Goal: Transaction & Acquisition: Purchase product/service

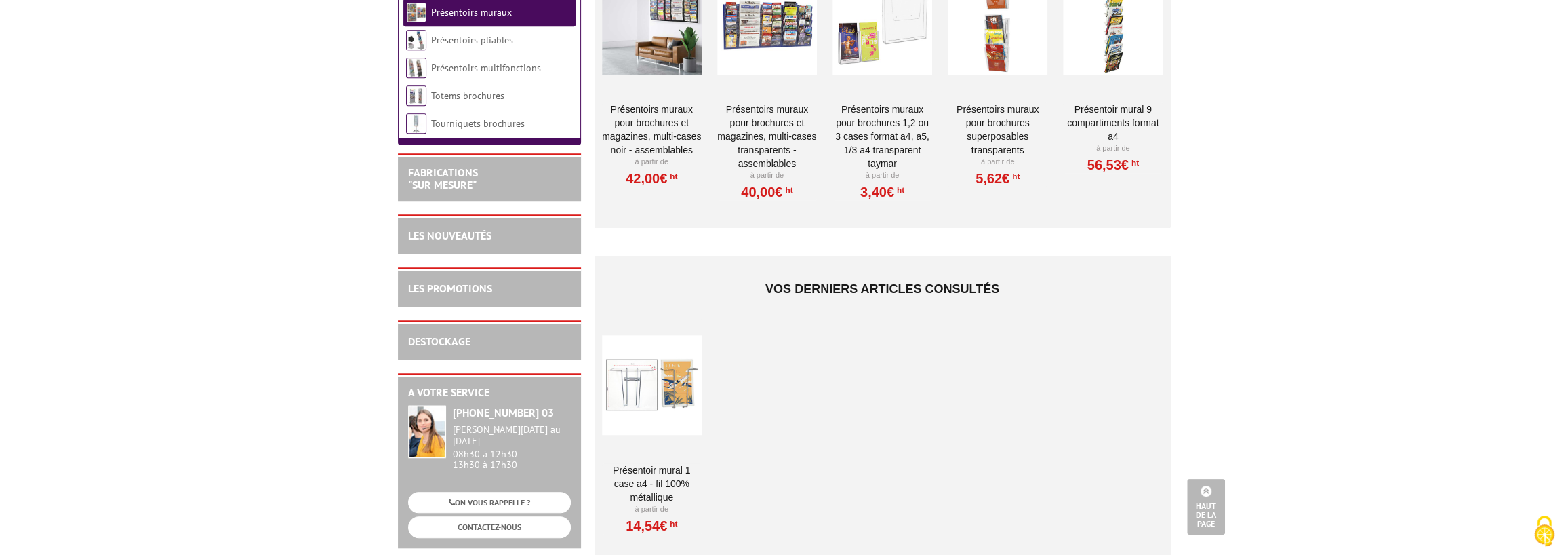
scroll to position [1173, 0]
click at [646, 359] on div at bounding box center [652, 385] width 100 height 136
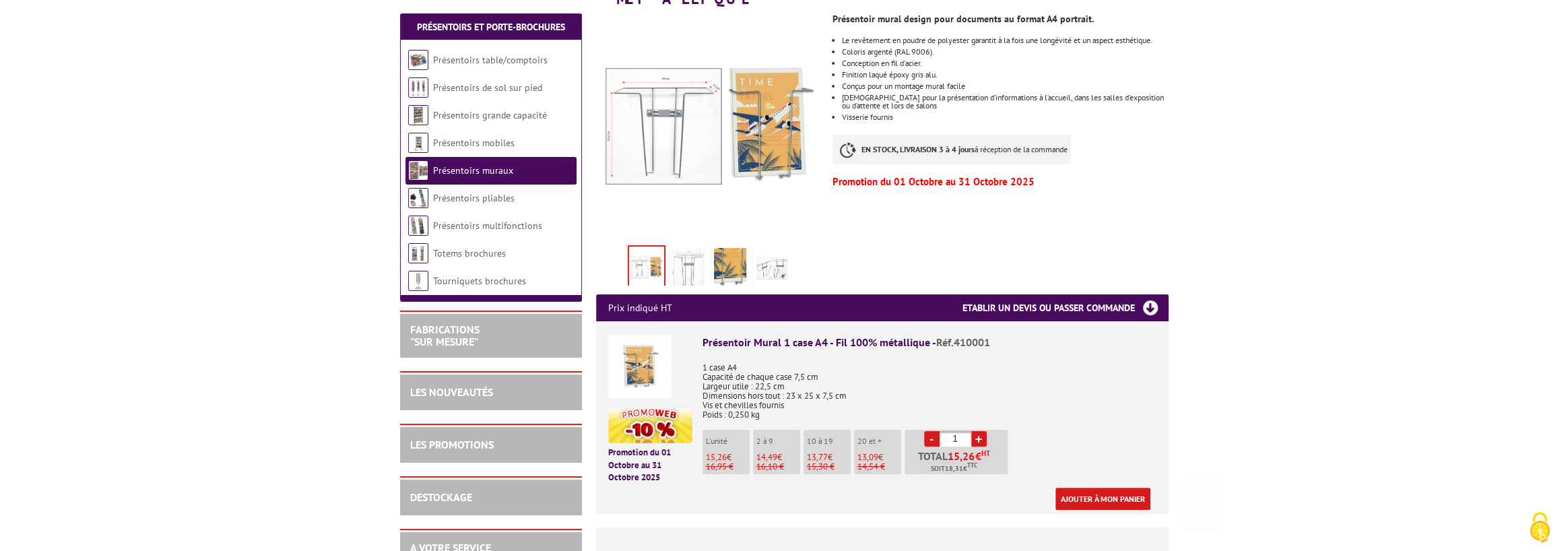
scroll to position [269, 0]
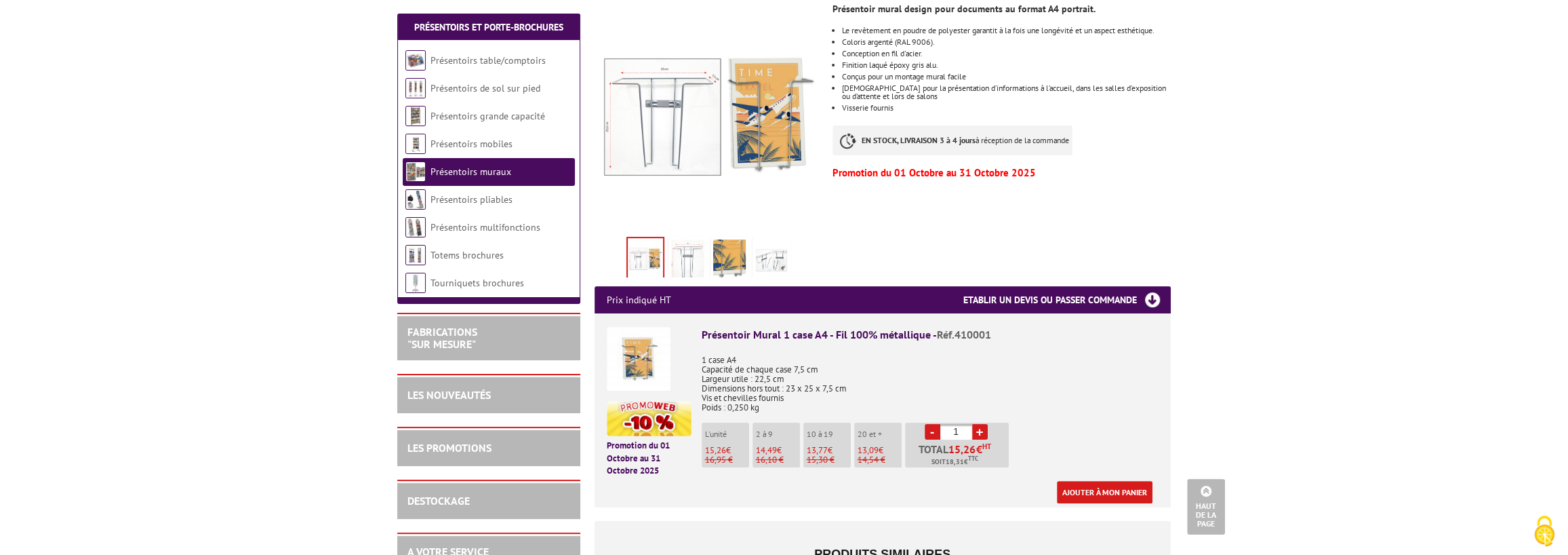
click at [978, 424] on link "+" at bounding box center [980, 432] width 16 height 16
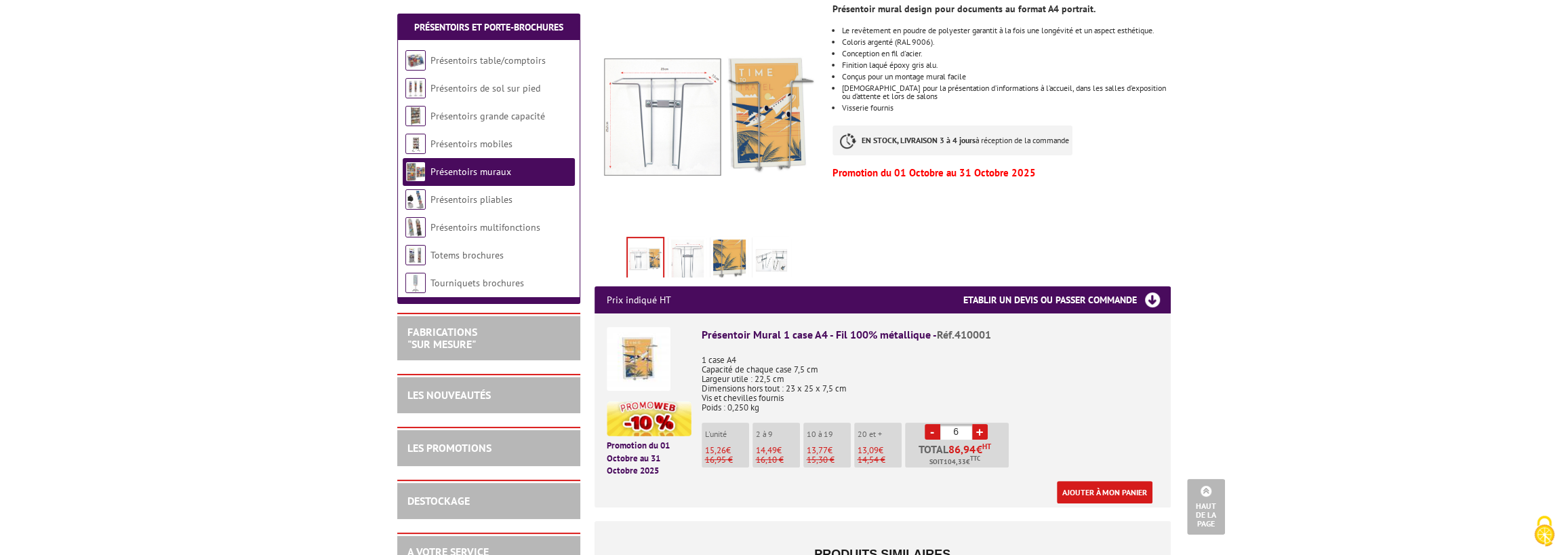
click at [978, 424] on link "+" at bounding box center [980, 432] width 16 height 16
click at [983, 424] on link "+" at bounding box center [980, 432] width 16 height 16
type input "9"
click at [1067, 481] on link "Ajouter à mon panier" at bounding box center [1105, 492] width 96 height 22
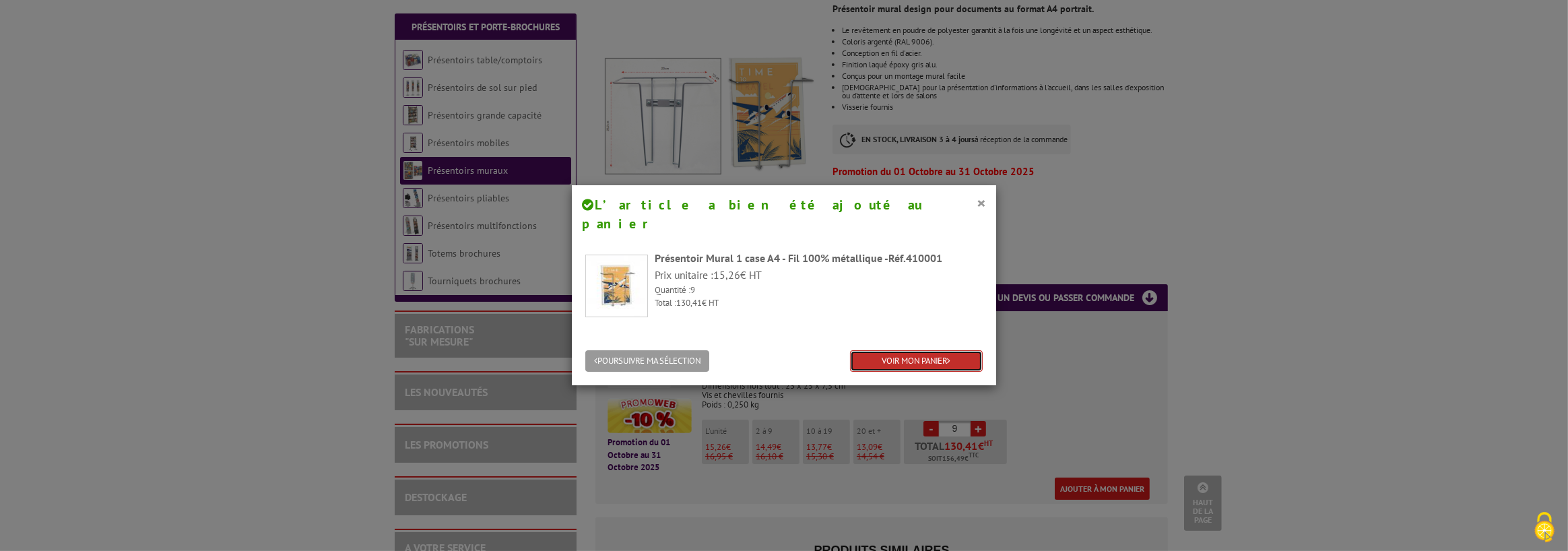
click at [883, 351] on link "VOIR MON PANIER" at bounding box center [916, 361] width 132 height 22
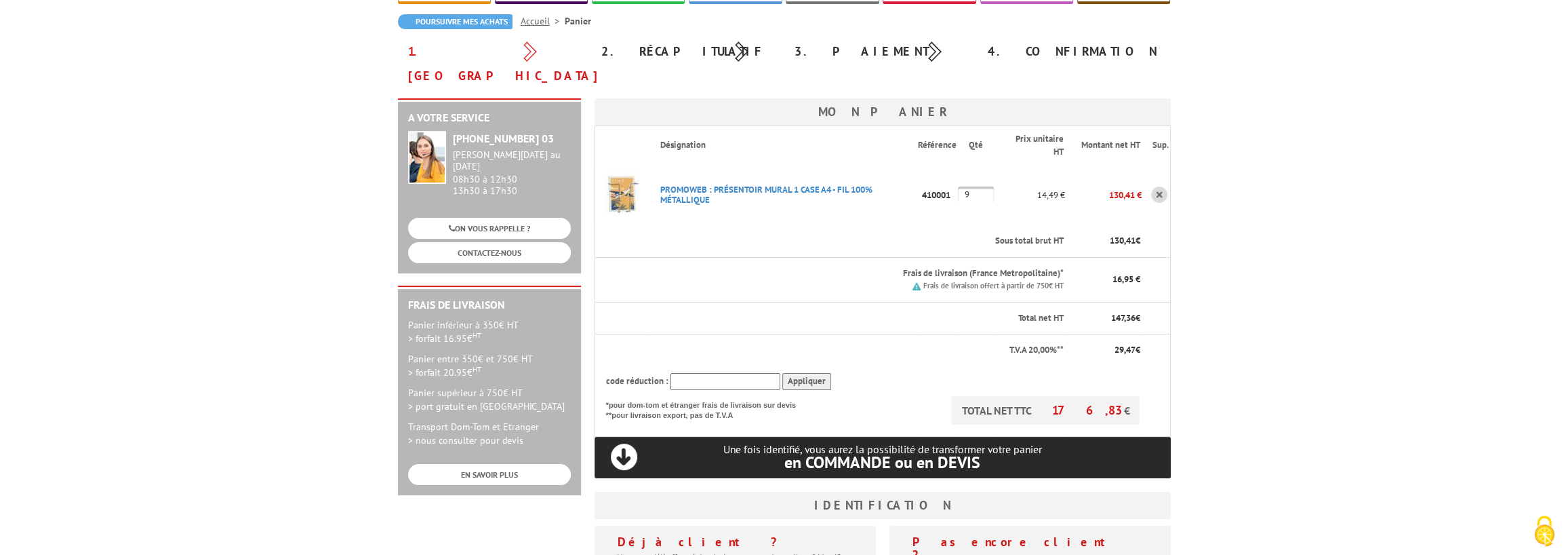
scroll to position [136, 0]
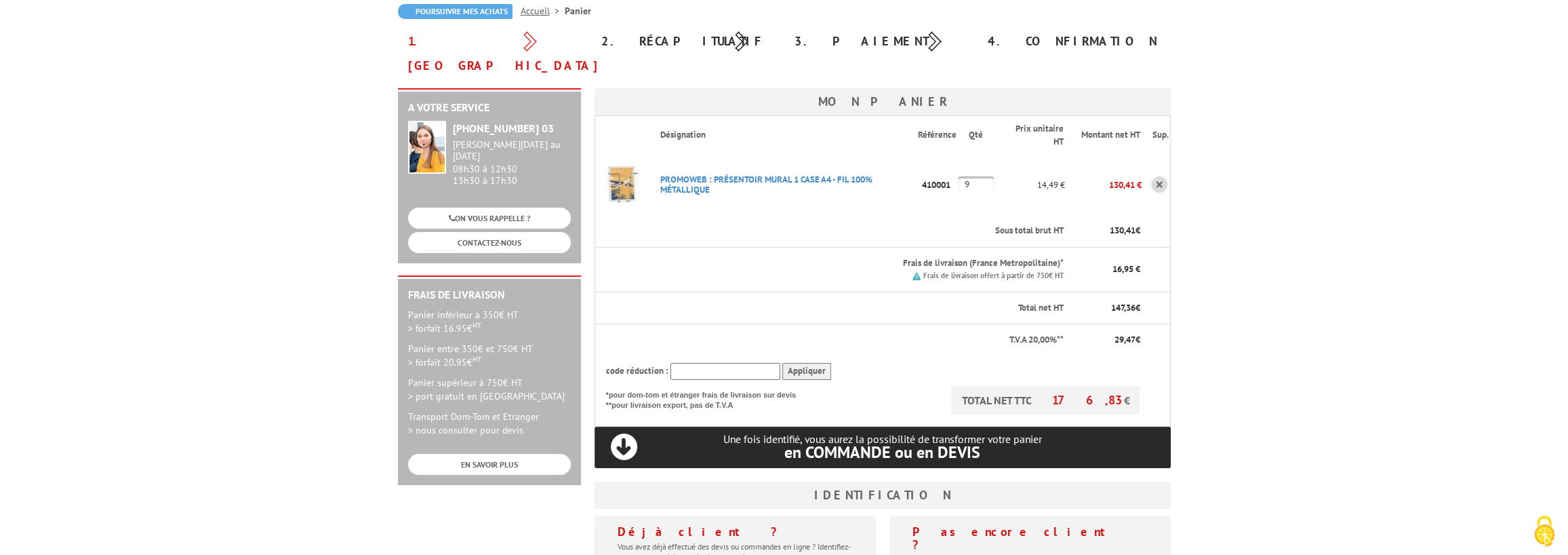
click at [819, 363] on input "Appliquer" at bounding box center [807, 372] width 48 height 17
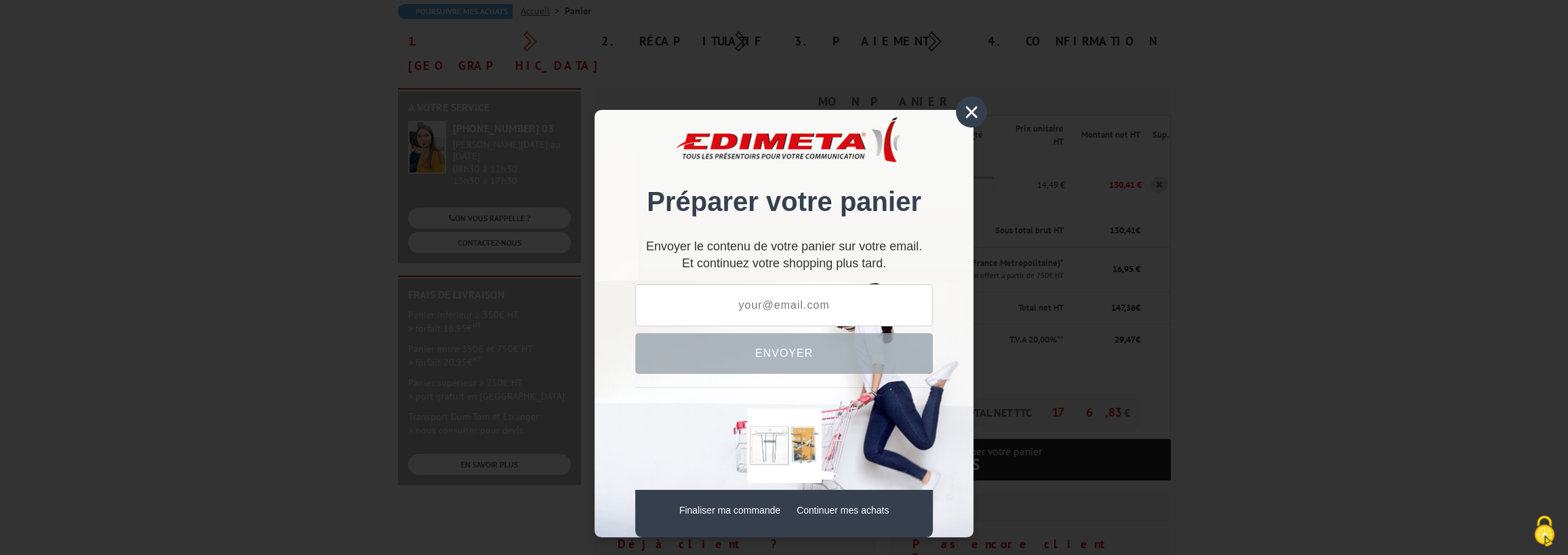
click at [966, 109] on div "×" at bounding box center [971, 112] width 31 height 31
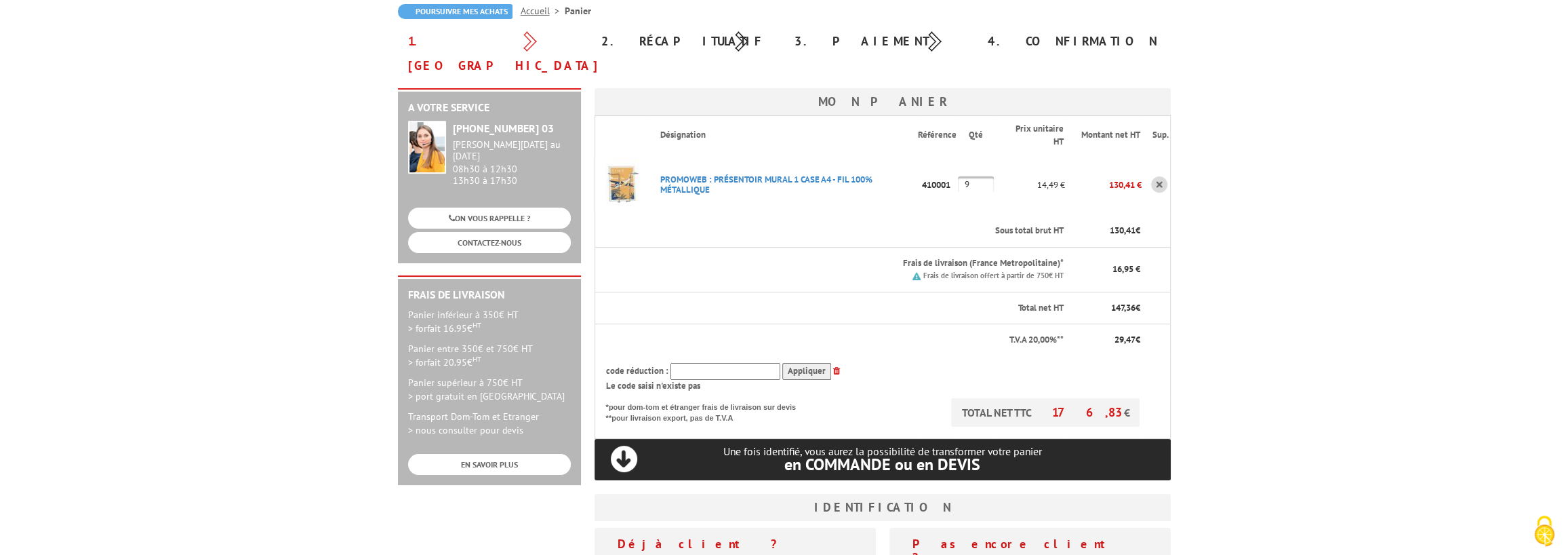
click at [808, 363] on input "Appliquer" at bounding box center [807, 372] width 48 height 17
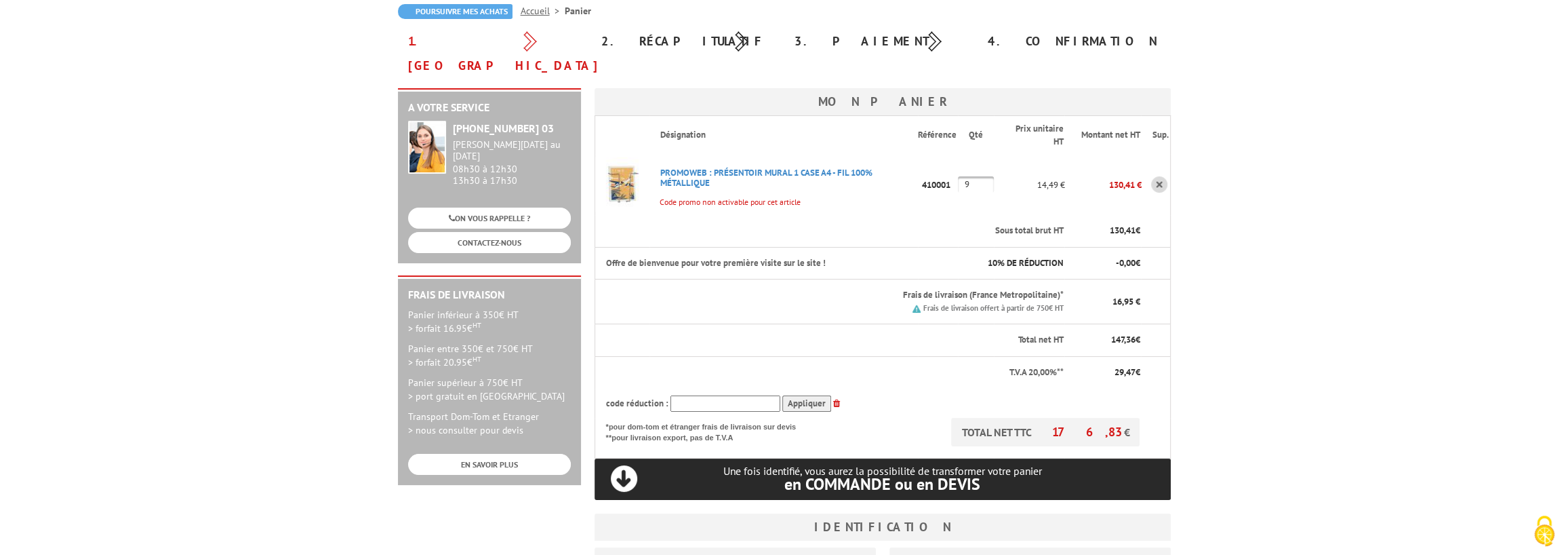
click at [1128, 258] on span "0,00" at bounding box center [1127, 263] width 16 height 11
click at [1211, 345] on body "Nos équipes sont à votre service du lundi au vendredi de 8h30 à 12h30 et de 13h…" at bounding box center [784, 469] width 1568 height 1210
click at [805, 396] on input "Appliquer" at bounding box center [807, 404] width 48 height 17
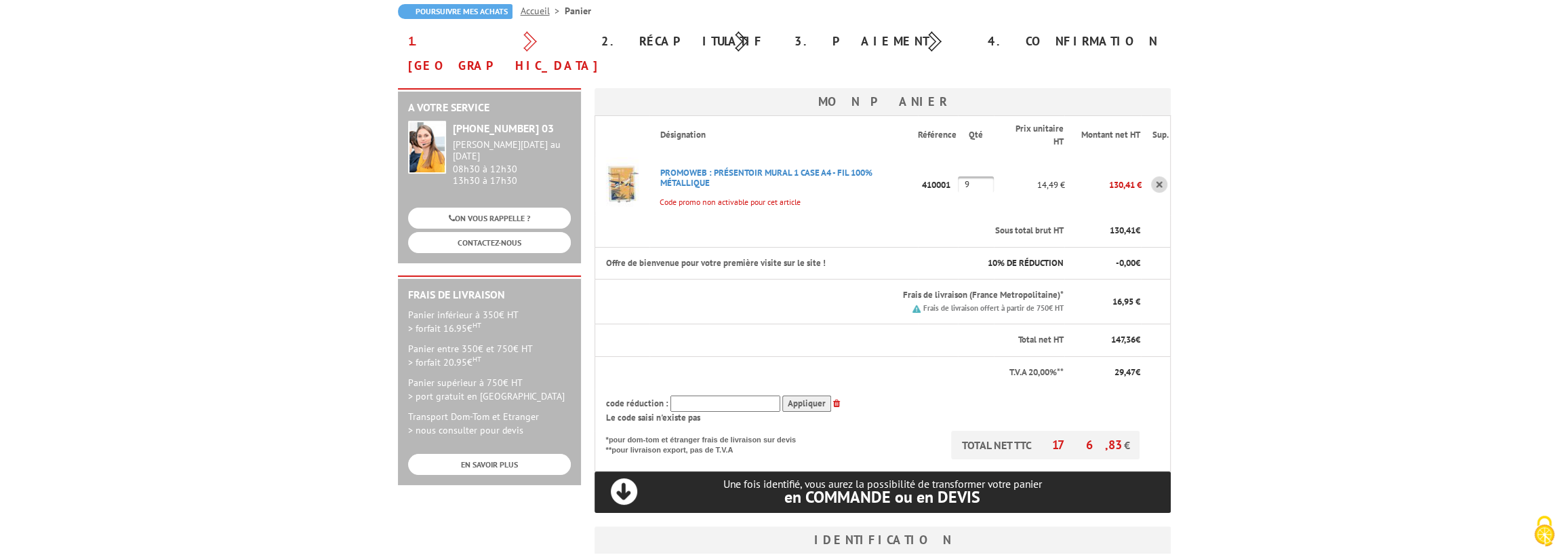
click at [834, 399] on icon at bounding box center [837, 403] width 7 height 9
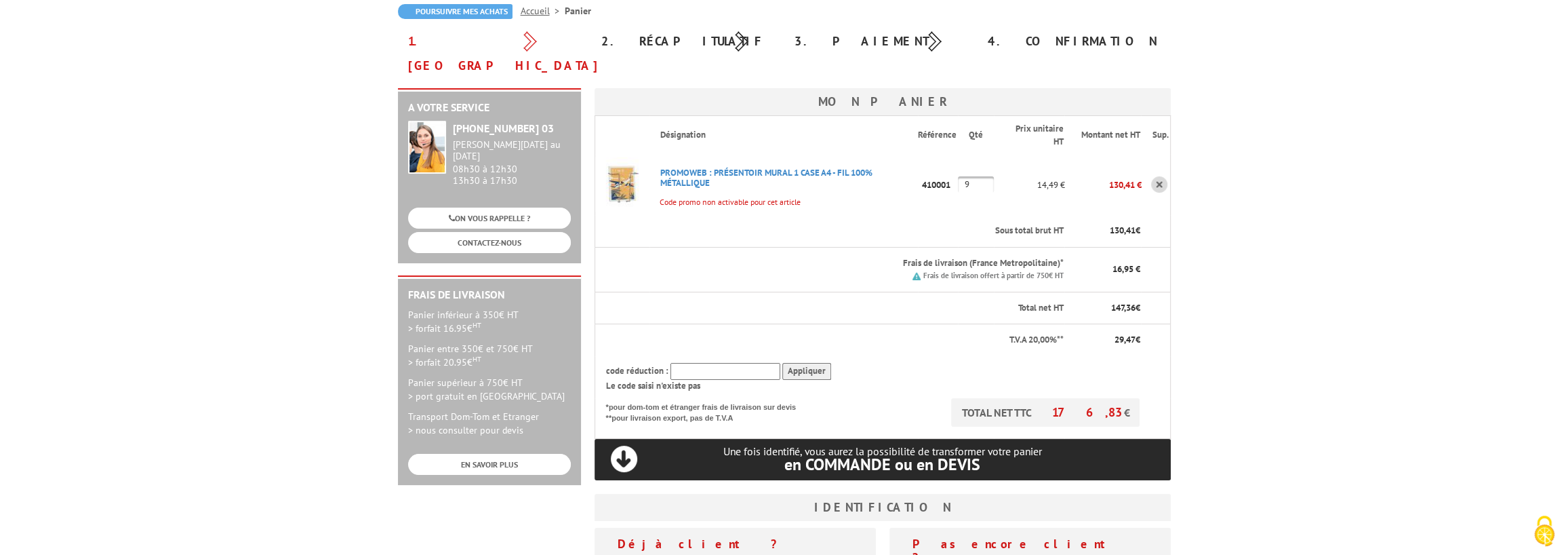
click at [711, 356] on th "code réduction : Appliquer Le code saisi n'existe pas" at bounding box center [867, 377] width 547 height 42
click at [714, 363] on input "text" at bounding box center [726, 372] width 110 height 17
click at [810, 363] on input "Appliquer" at bounding box center [807, 372] width 48 height 17
click at [741, 363] on input "text" at bounding box center [726, 372] width 110 height 17
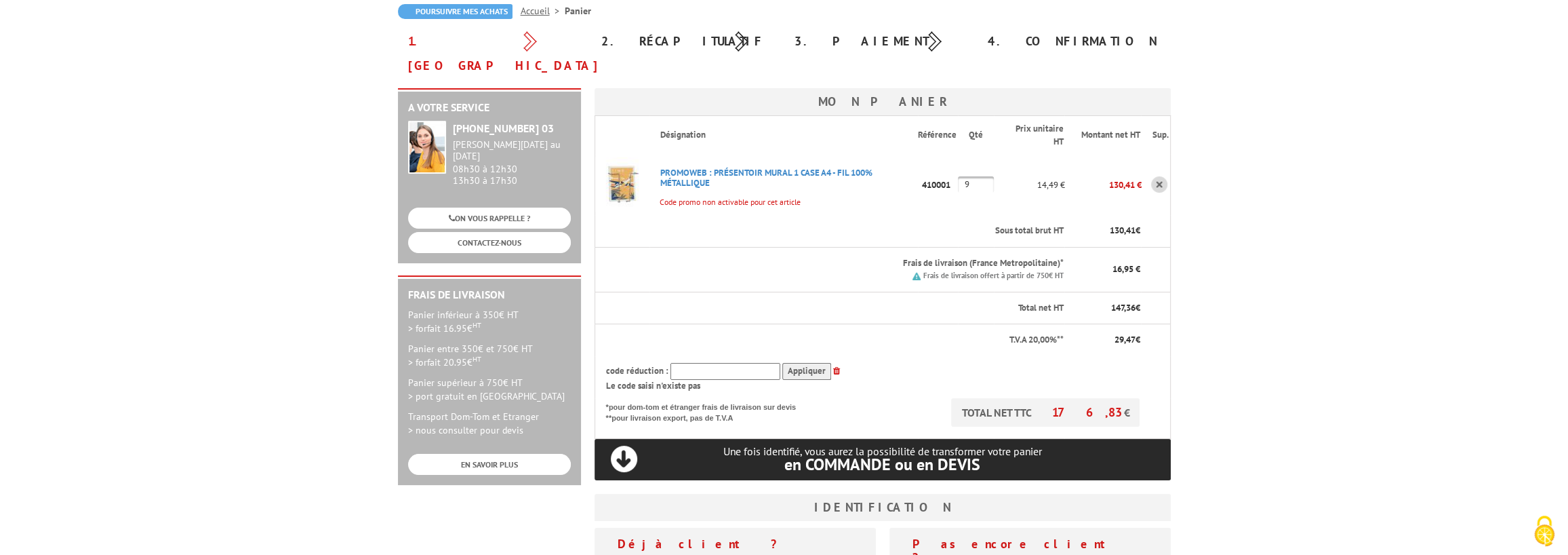
click at [755, 363] on input "text" at bounding box center [726, 372] width 110 height 17
click at [726, 363] on input "text" at bounding box center [726, 372] width 110 height 17
click at [727, 363] on input "text" at bounding box center [726, 372] width 110 height 17
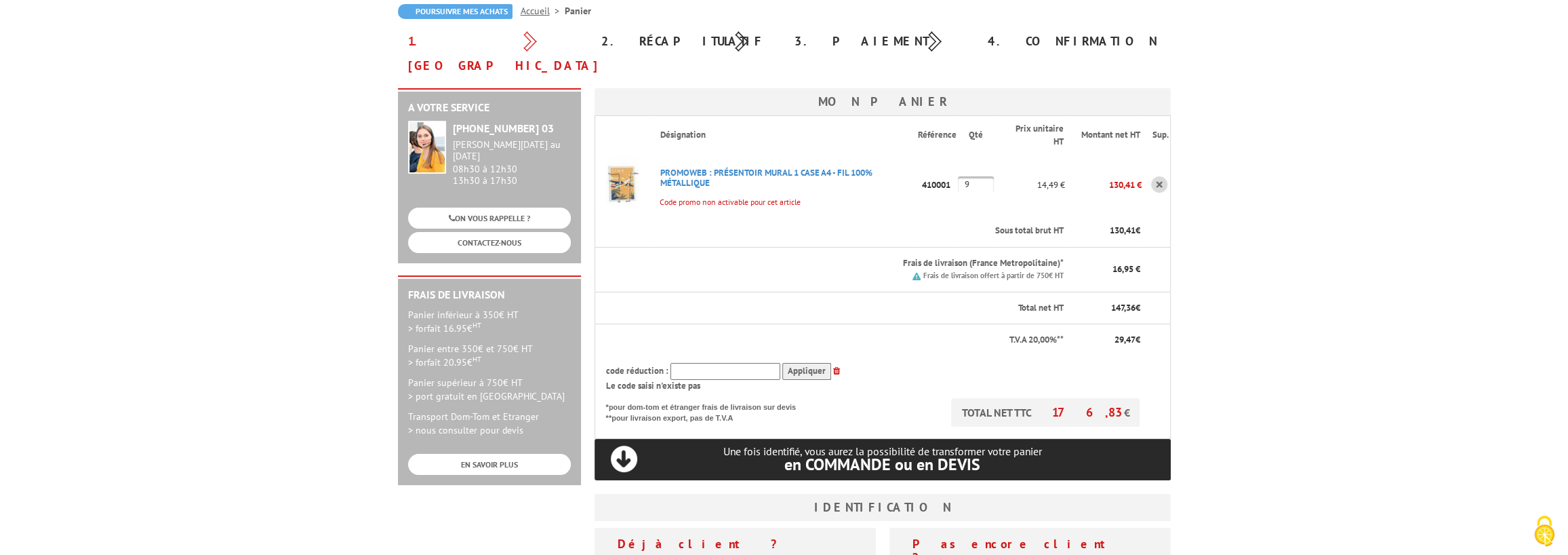
click at [837, 367] on icon at bounding box center [837, 371] width 7 height 9
click at [763, 363] on input "text" at bounding box center [726, 372] width 110 height 17
click at [751, 363] on input "text" at bounding box center [726, 372] width 110 height 17
click at [750, 356] on th "code réduction : Appliquer Le code saisi n'existe pas" at bounding box center [867, 377] width 547 height 42
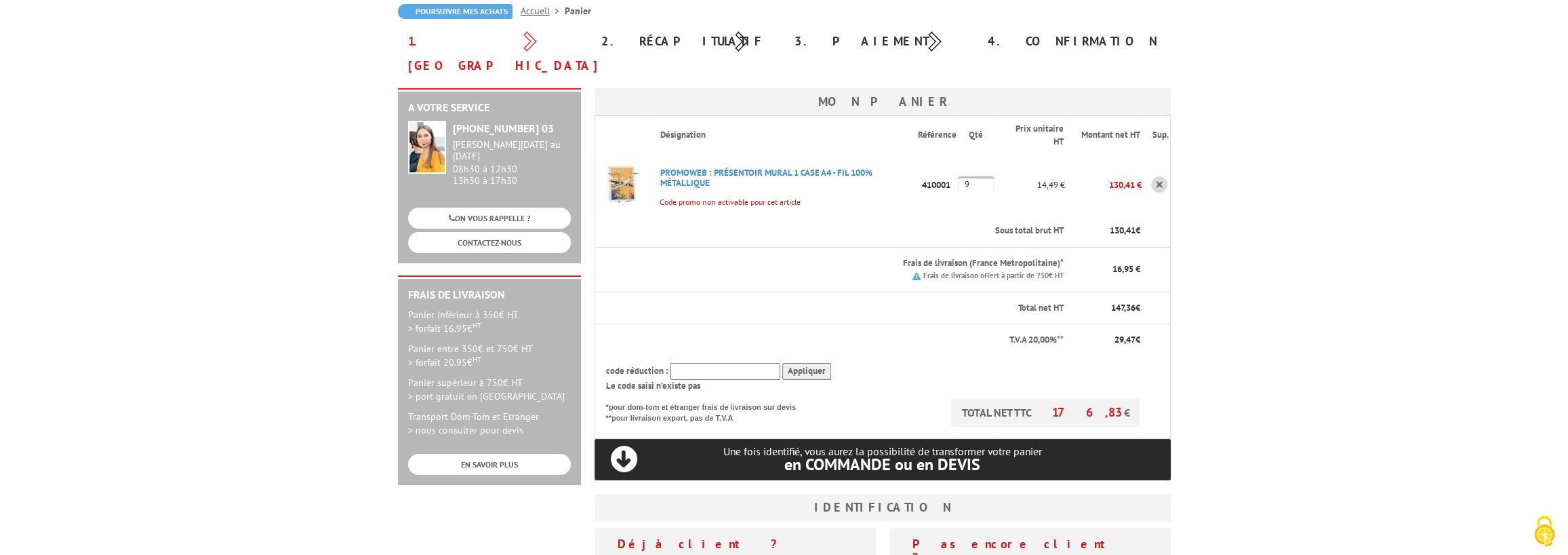
click at [843, 325] on th "T.V.A 20,00%**" at bounding box center [829, 340] width 470 height 32
click at [731, 363] on input "text" at bounding box center [726, 372] width 110 height 17
click at [799, 363] on input "Appliquer" at bounding box center [807, 372] width 48 height 17
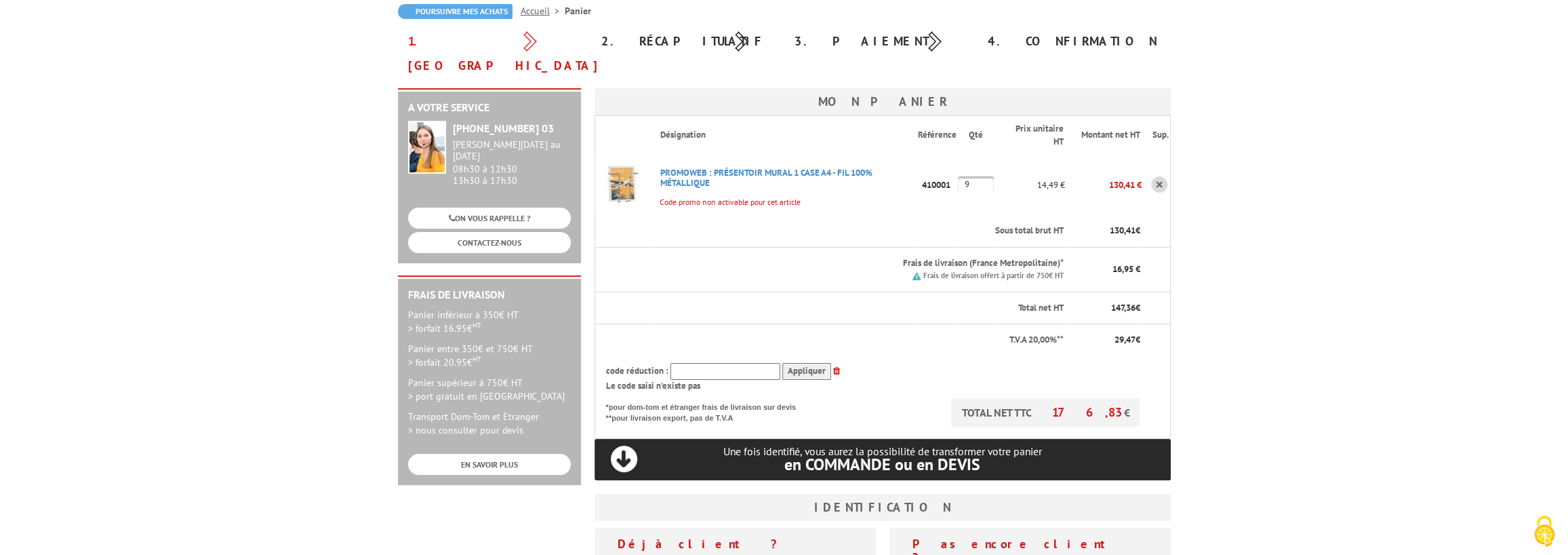
click at [834, 365] on link at bounding box center [837, 371] width 7 height 11
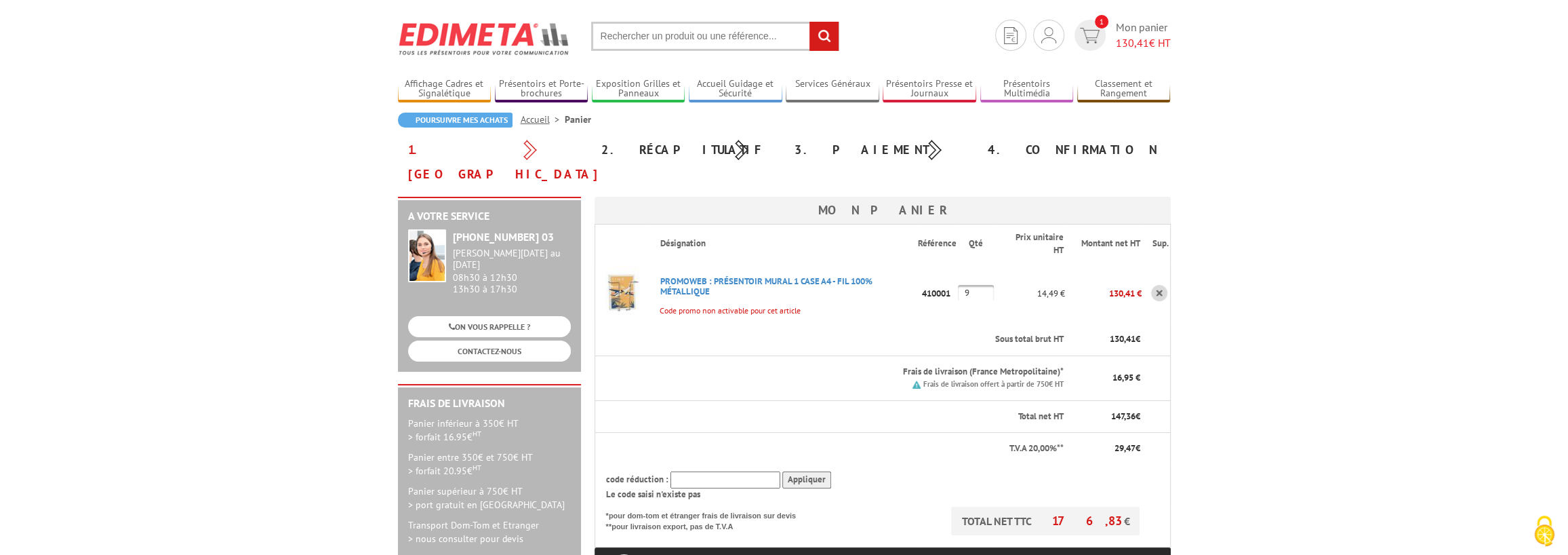
scroll to position [0, 0]
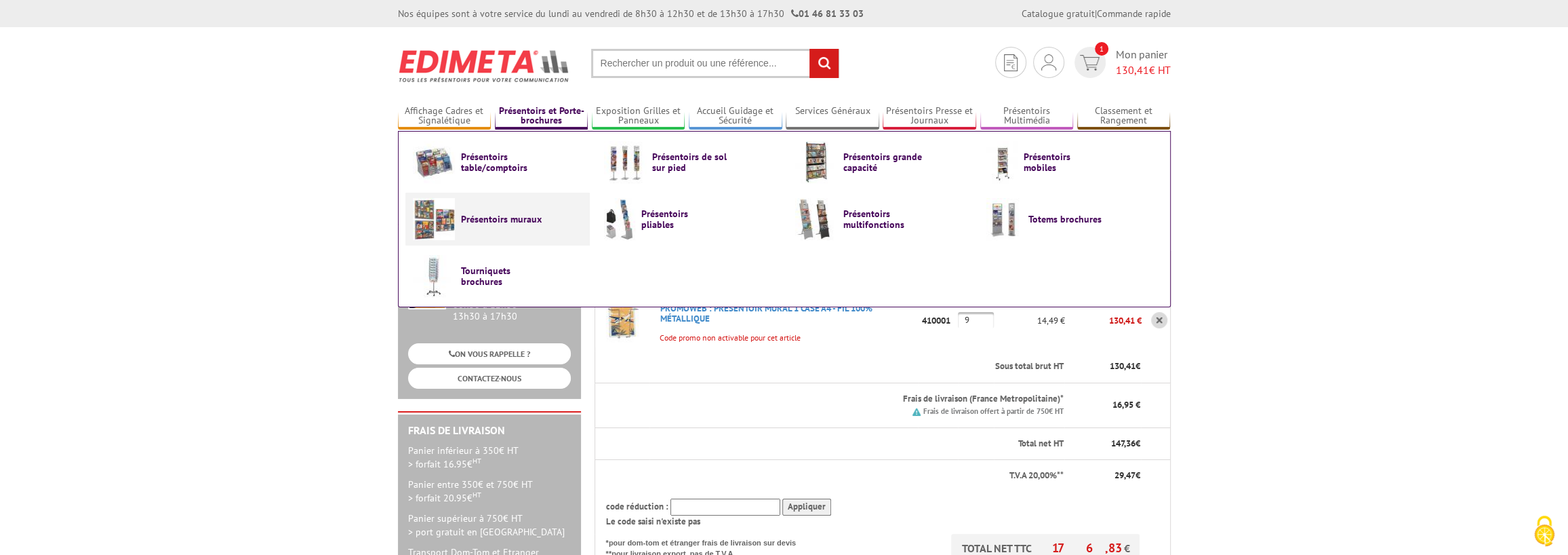
click at [513, 218] on span "Présentoirs muraux" at bounding box center [502, 219] width 81 height 11
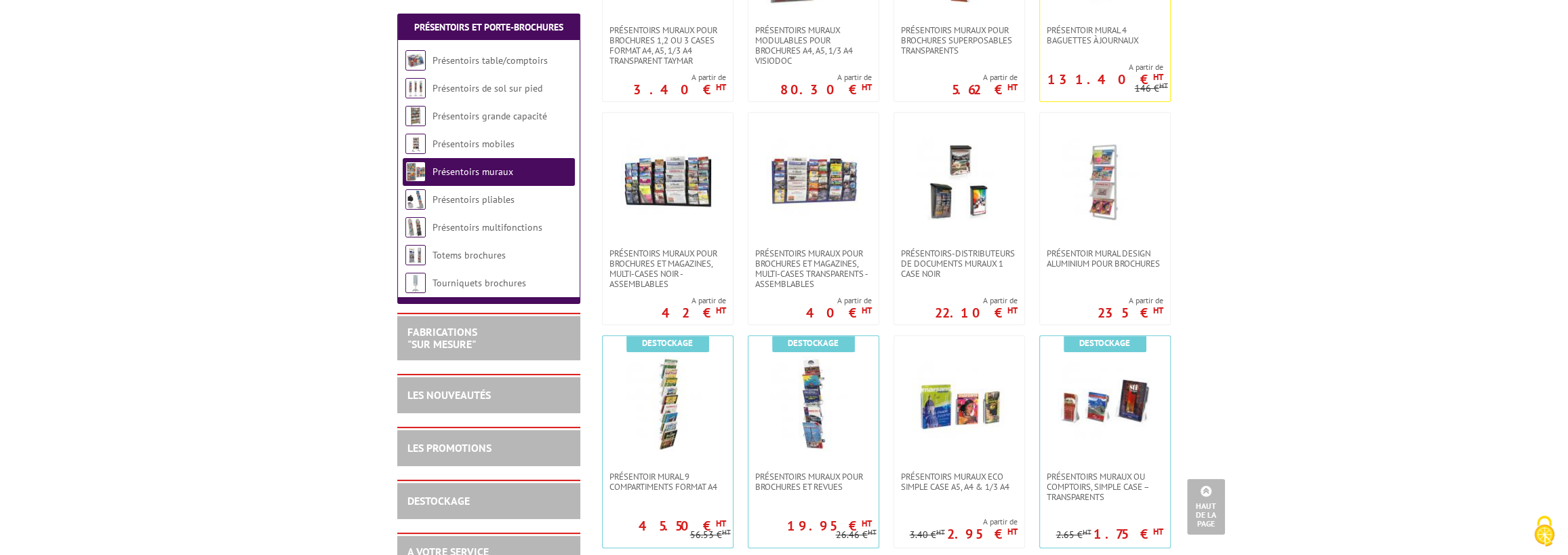
scroll to position [678, 0]
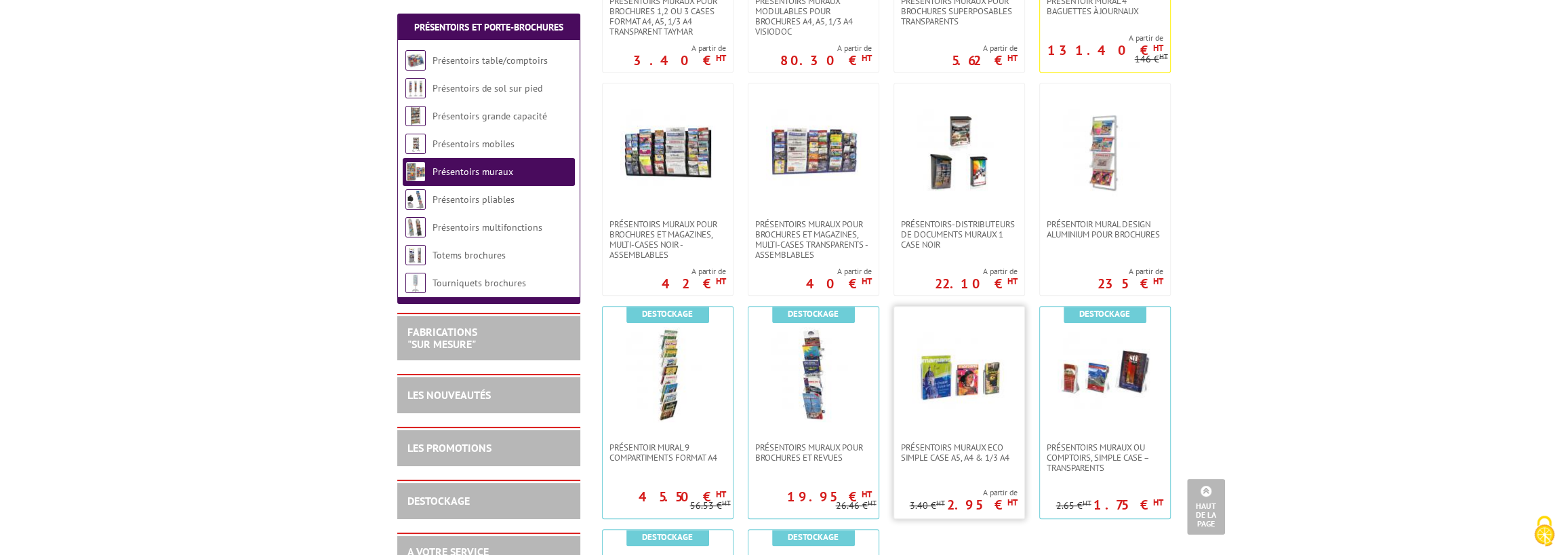
click at [961, 410] on img at bounding box center [959, 374] width 95 height 95
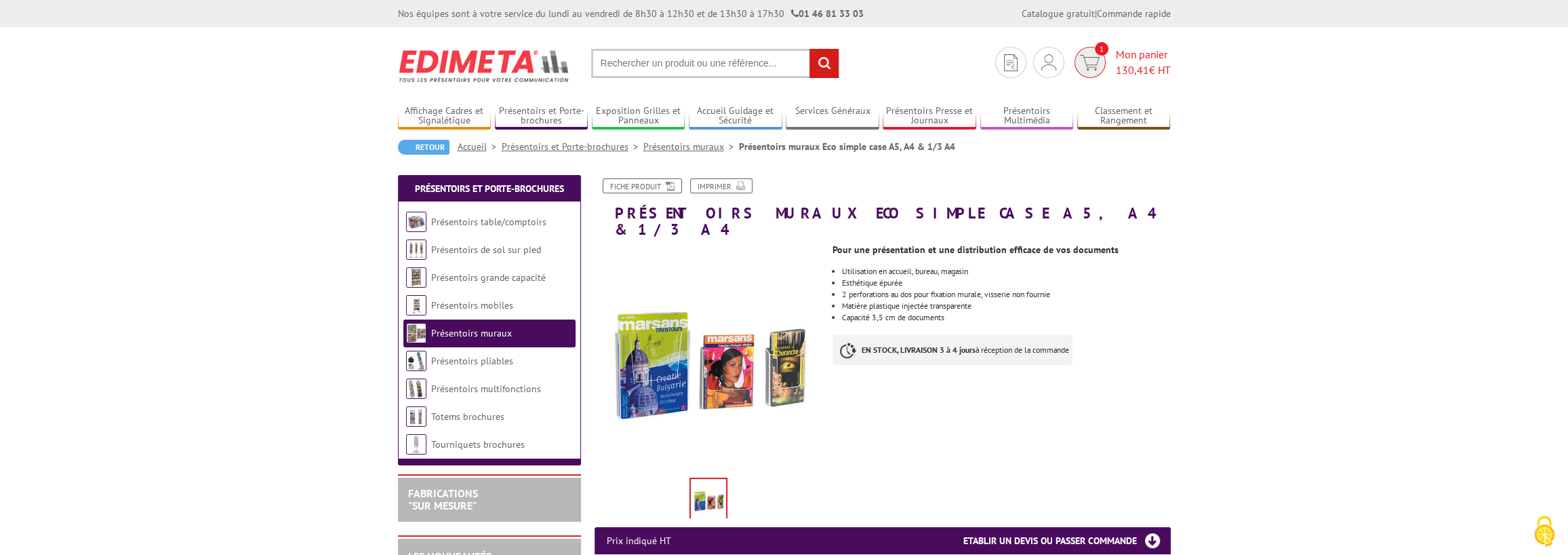
click at [1081, 66] on img at bounding box center [1090, 63] width 20 height 16
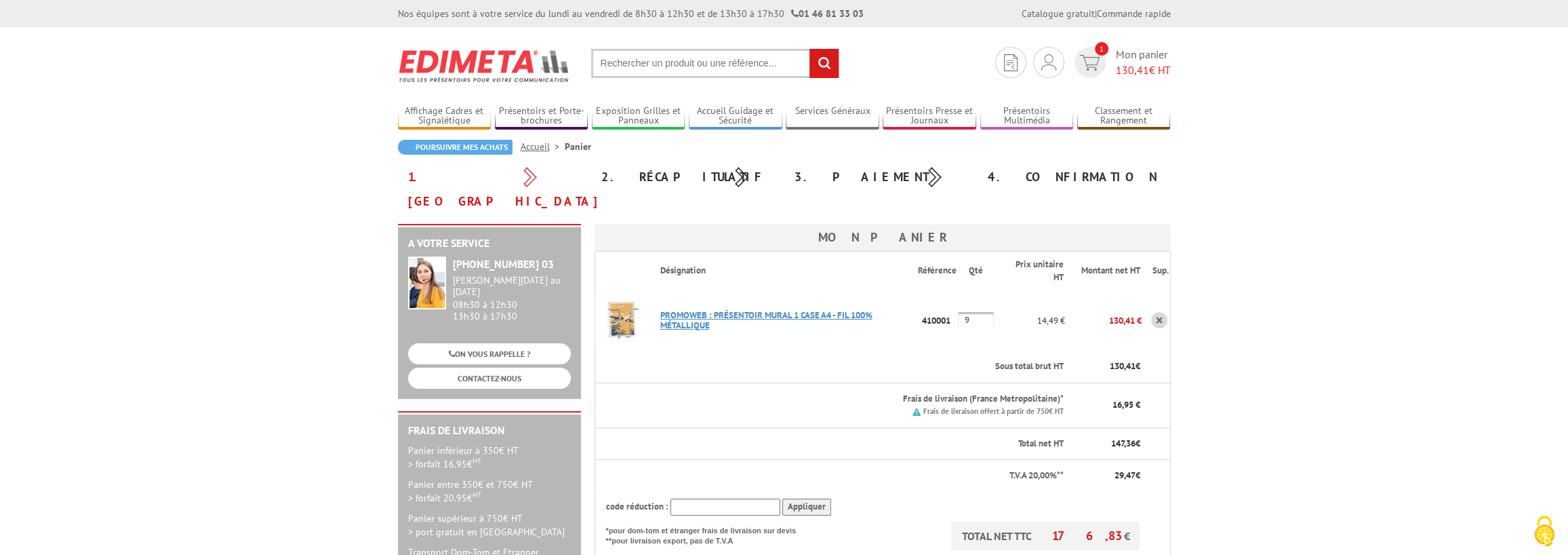
click at [691, 310] on link "PROMOWEB : PRéSENTOIR MURAL 1 CASE A4 - FIL 100% MéTALLIQUE" at bounding box center [767, 320] width 212 height 21
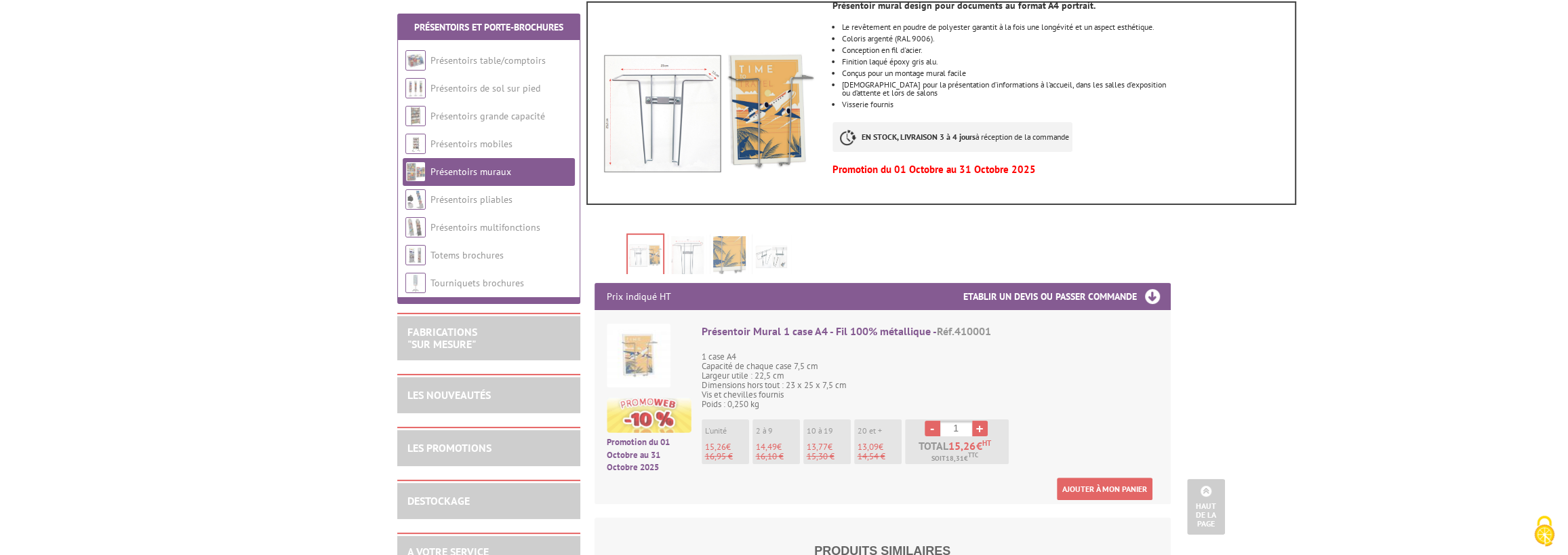
scroll to position [249, 0]
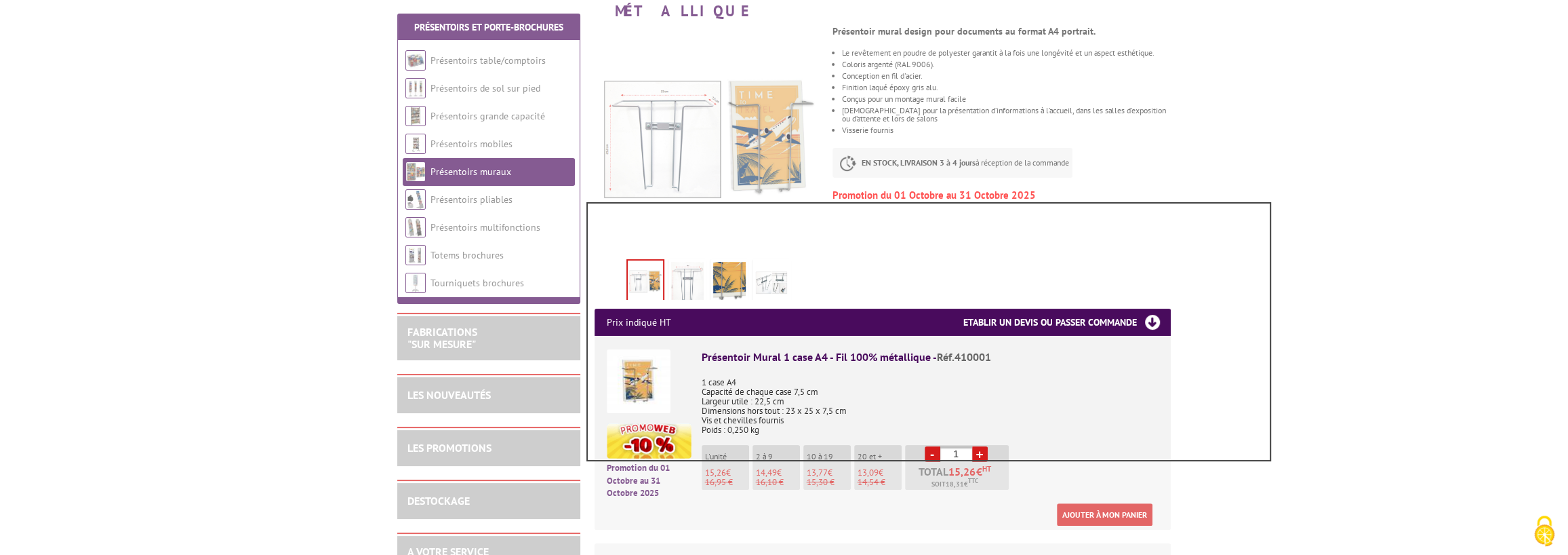
drag, startPoint x: 588, startPoint y: 203, endPoint x: 1297, endPoint y: 452, distance: 751.5
click at [1284, 459] on div at bounding box center [784, 278] width 1568 height 555
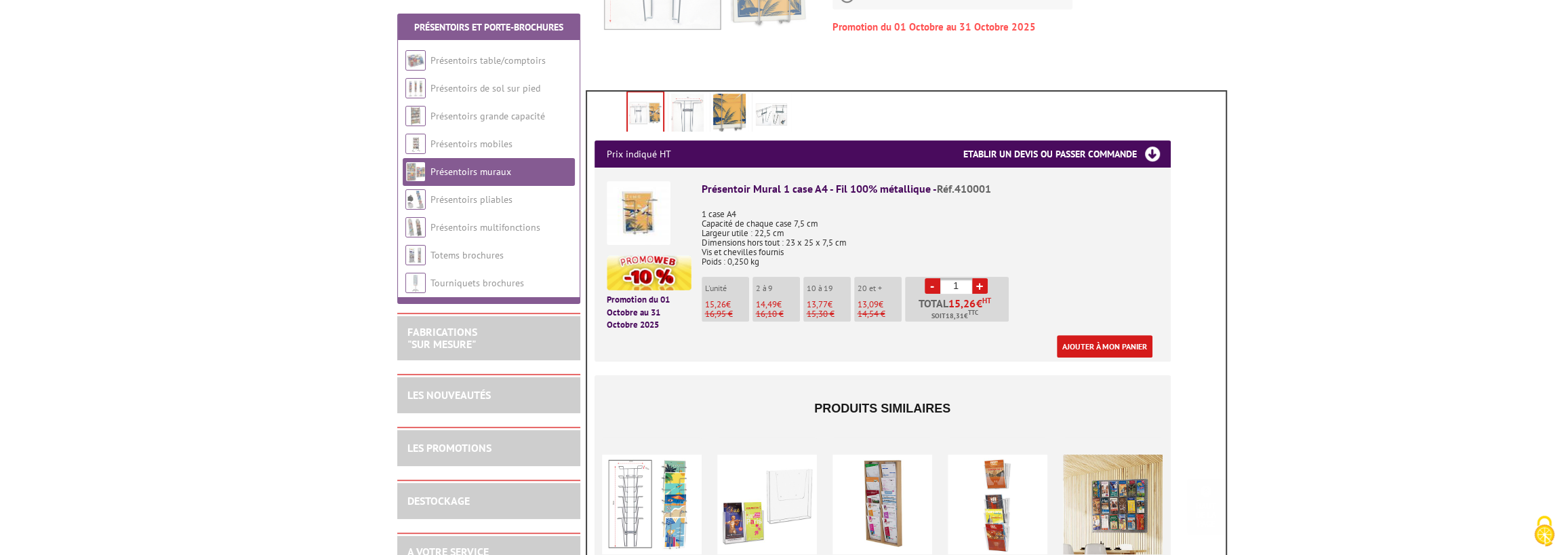
scroll to position [452, 0]
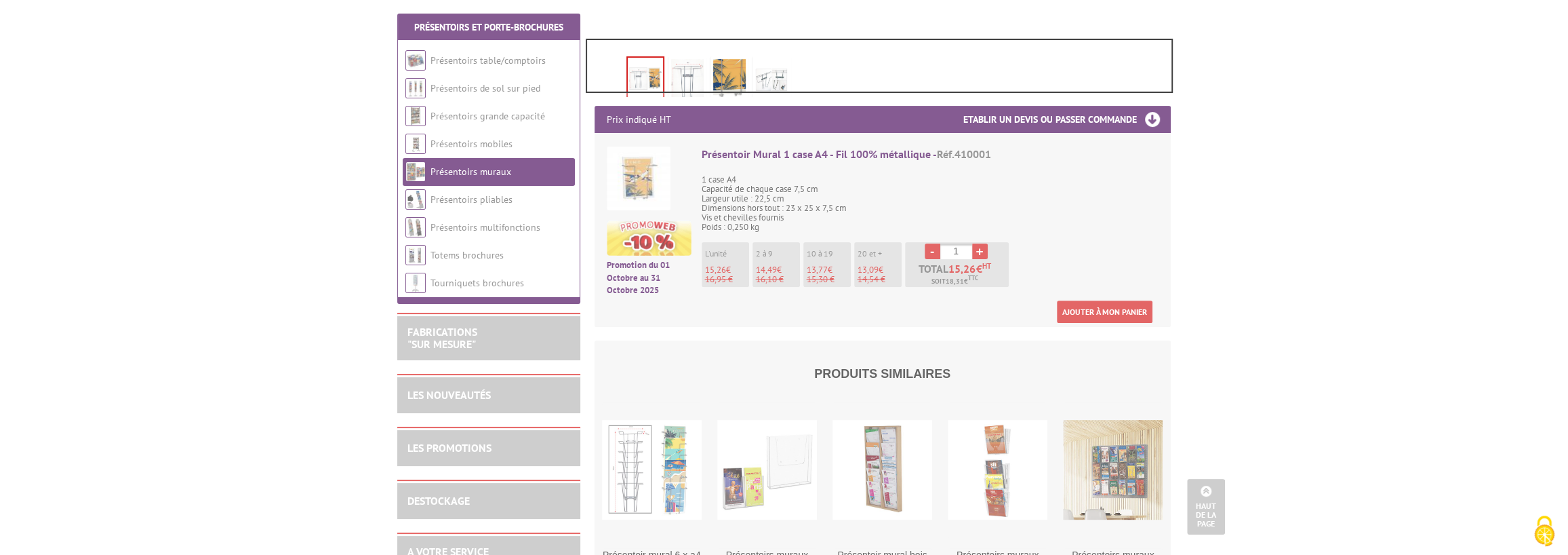
drag, startPoint x: 587, startPoint y: 91, endPoint x: 1182, endPoint y: 40, distance: 597.2
click at [1182, 40] on div at bounding box center [784, 278] width 1568 height 555
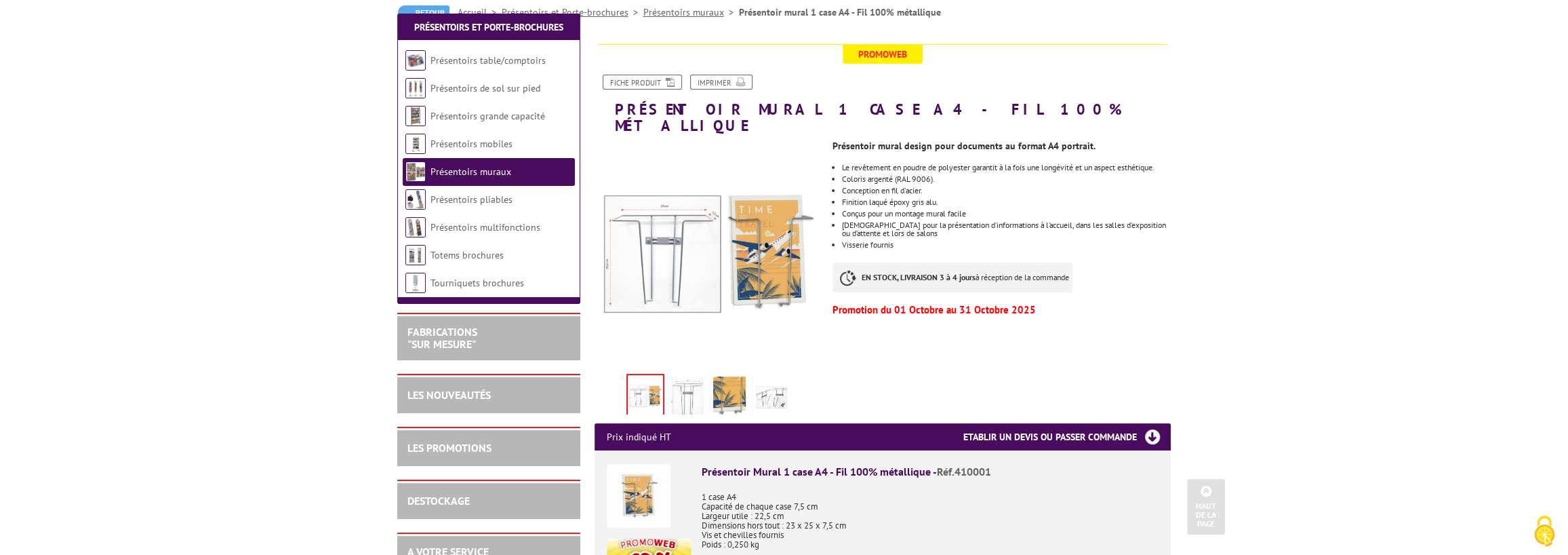
scroll to position [113, 0]
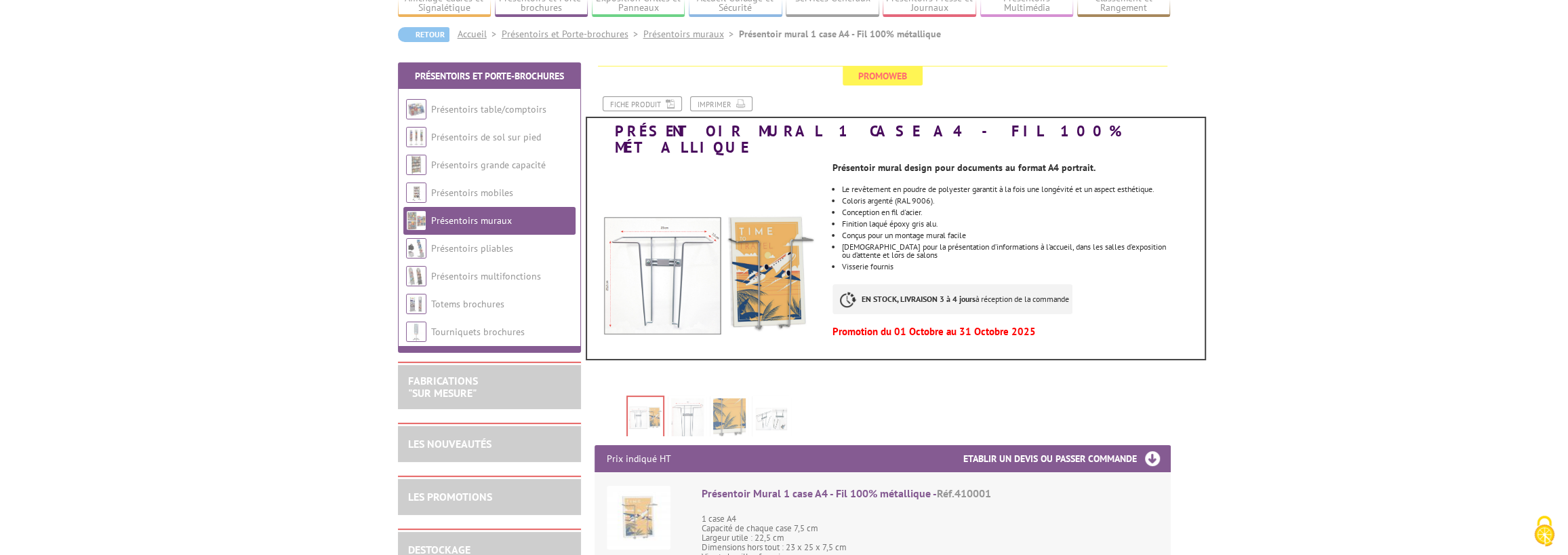
drag, startPoint x: 597, startPoint y: 131, endPoint x: 1215, endPoint y: 359, distance: 658.7
click at [1215, 359] on div at bounding box center [784, 278] width 1568 height 555
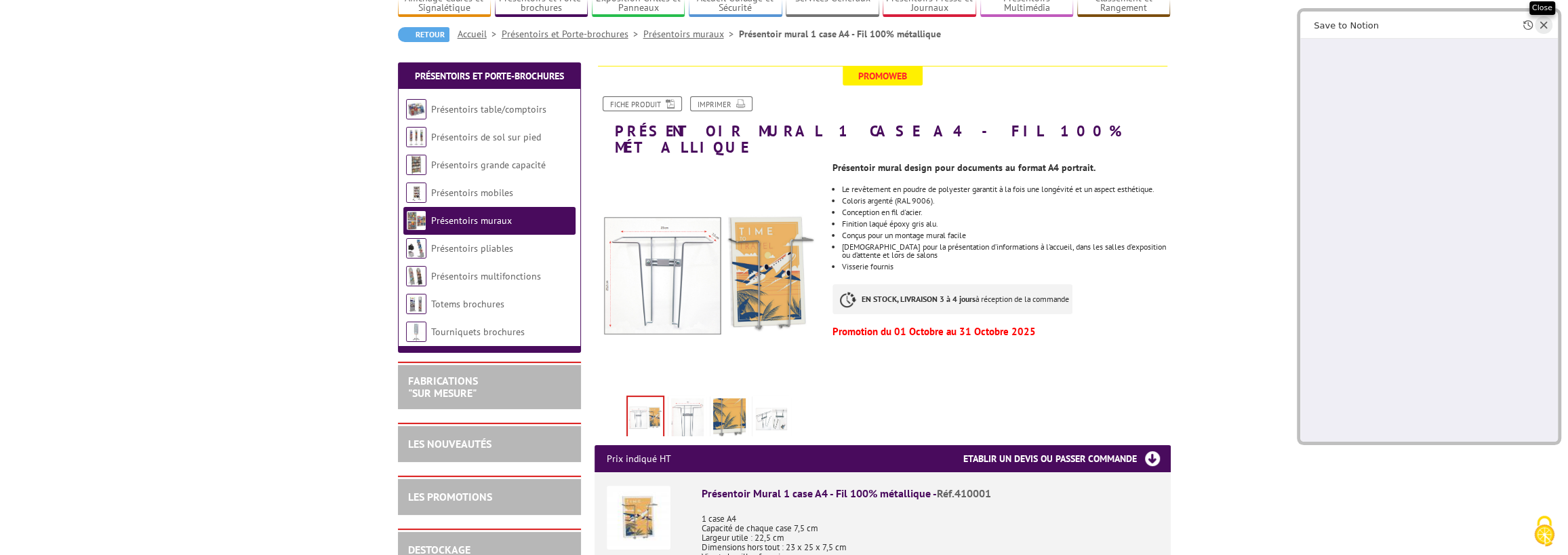
click at [1542, 28] on icon "Close web clipper" at bounding box center [1543, 25] width 9 height 9
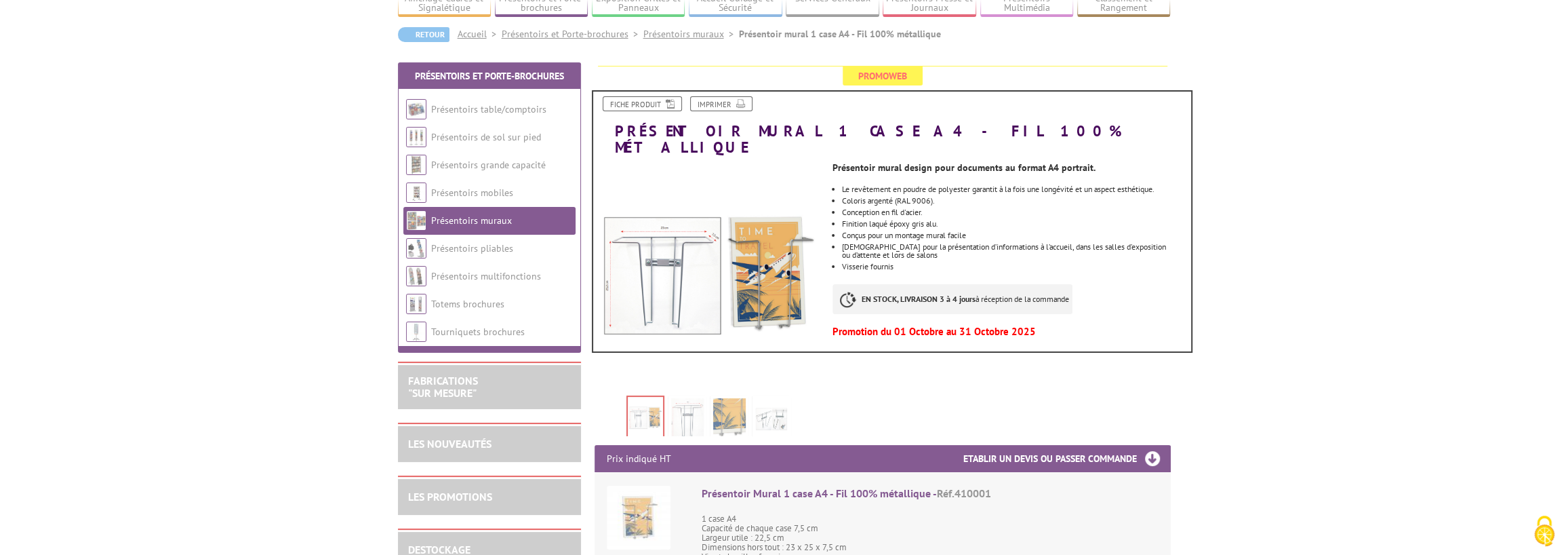
drag, startPoint x: 594, startPoint y: 91, endPoint x: 1202, endPoint y: 352, distance: 661.7
click at [1202, 352] on div at bounding box center [784, 278] width 1568 height 555
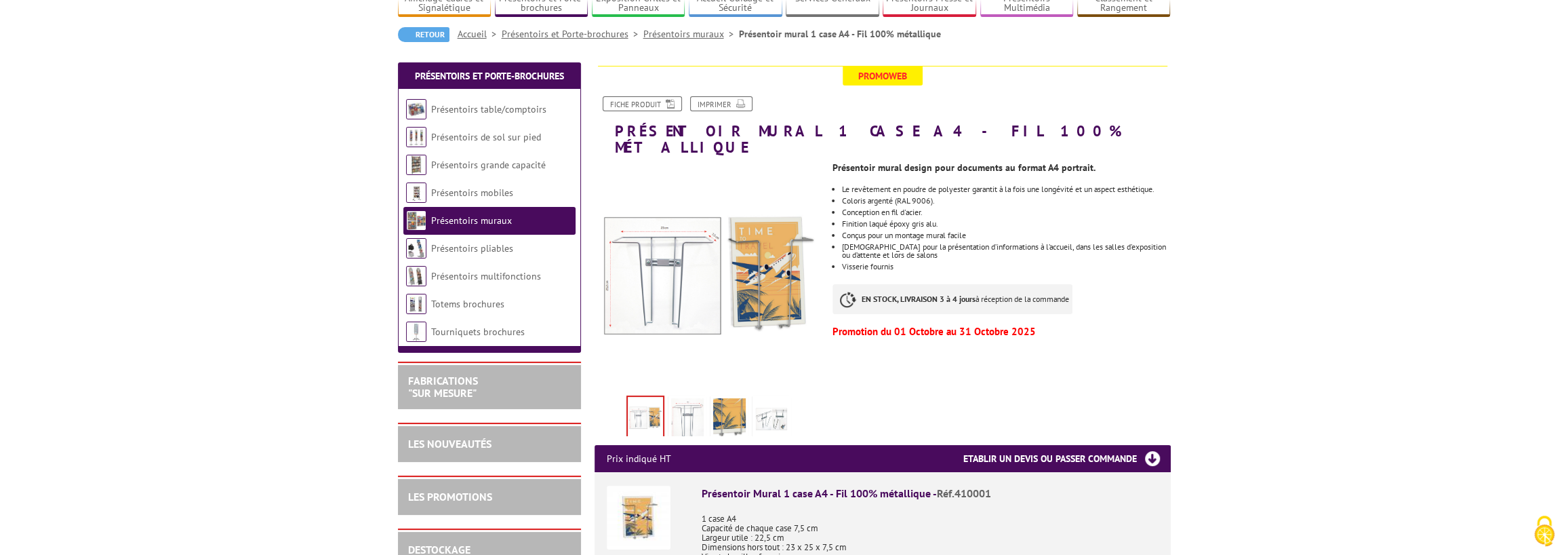
click at [1068, 327] on p "Promotion du 01 Octobre au 31 Octobre 2025" at bounding box center [1001, 331] width 338 height 8
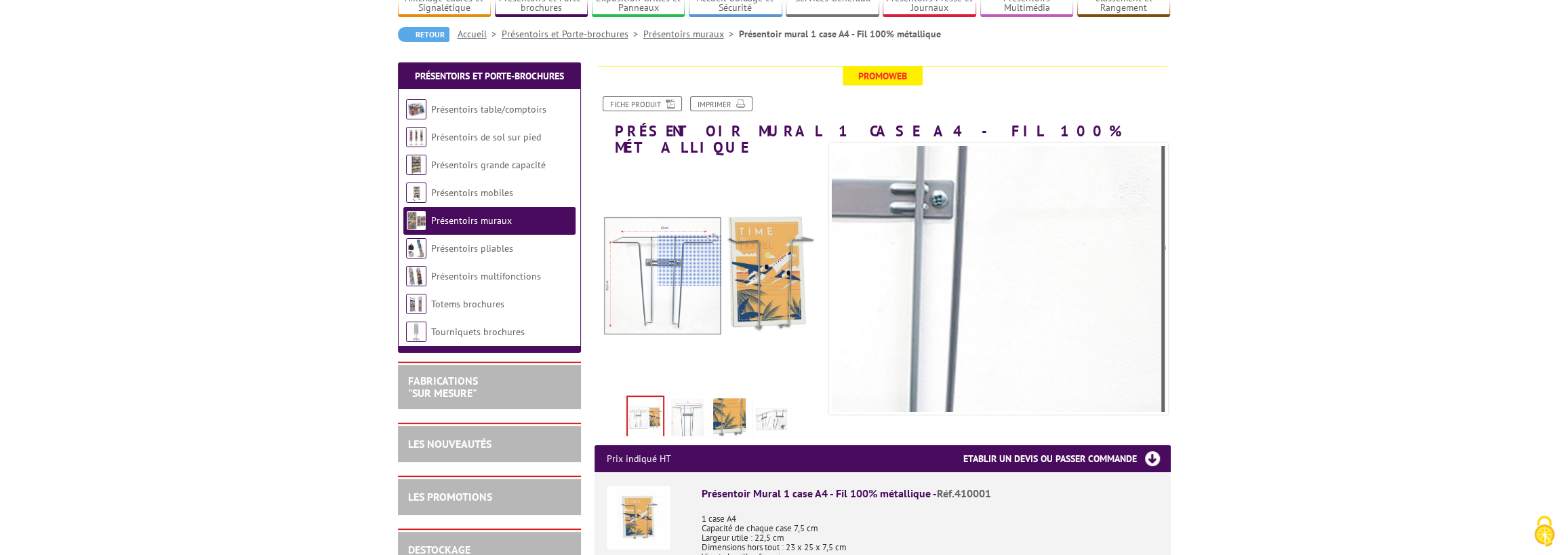
click at [689, 260] on div at bounding box center [689, 260] width 63 height 51
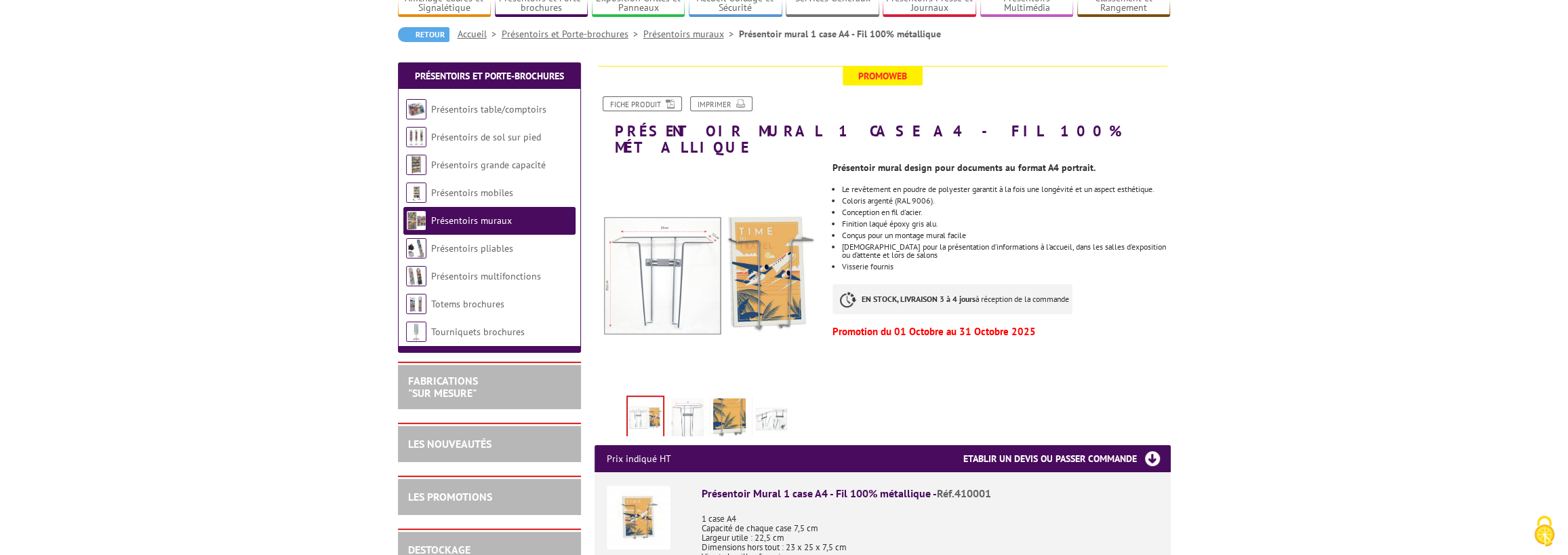
click at [683, 403] on img at bounding box center [688, 419] width 33 height 42
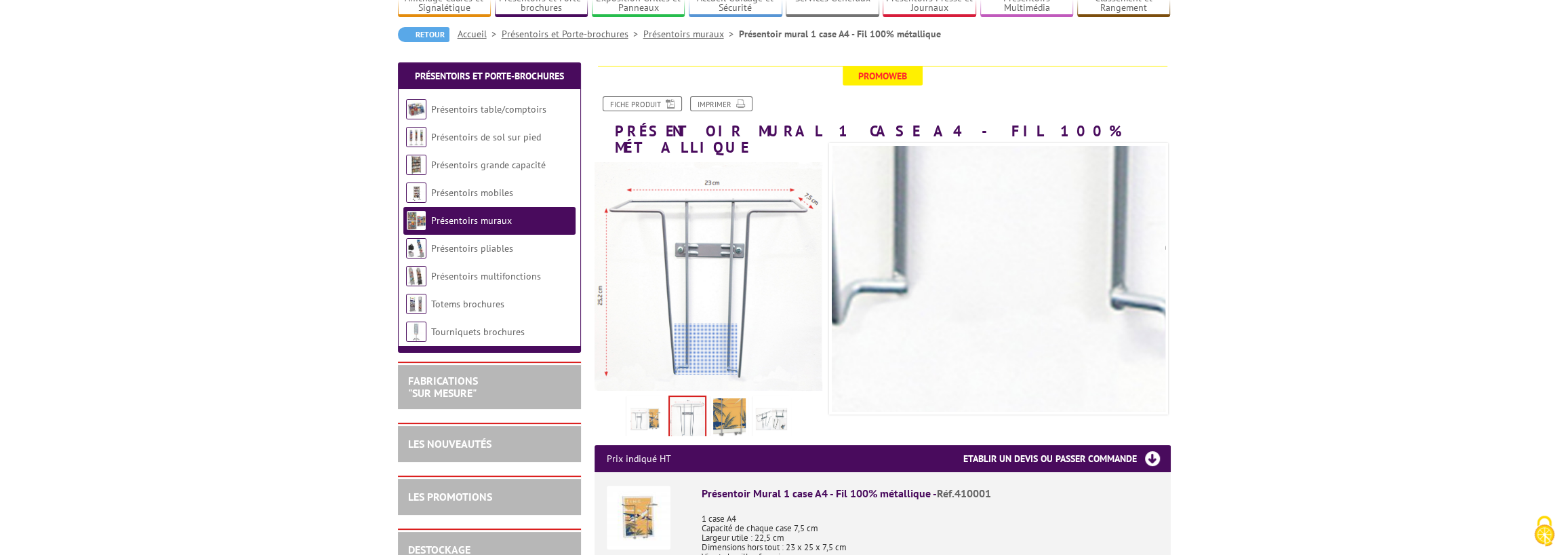
click at [706, 360] on div at bounding box center [706, 349] width 63 height 51
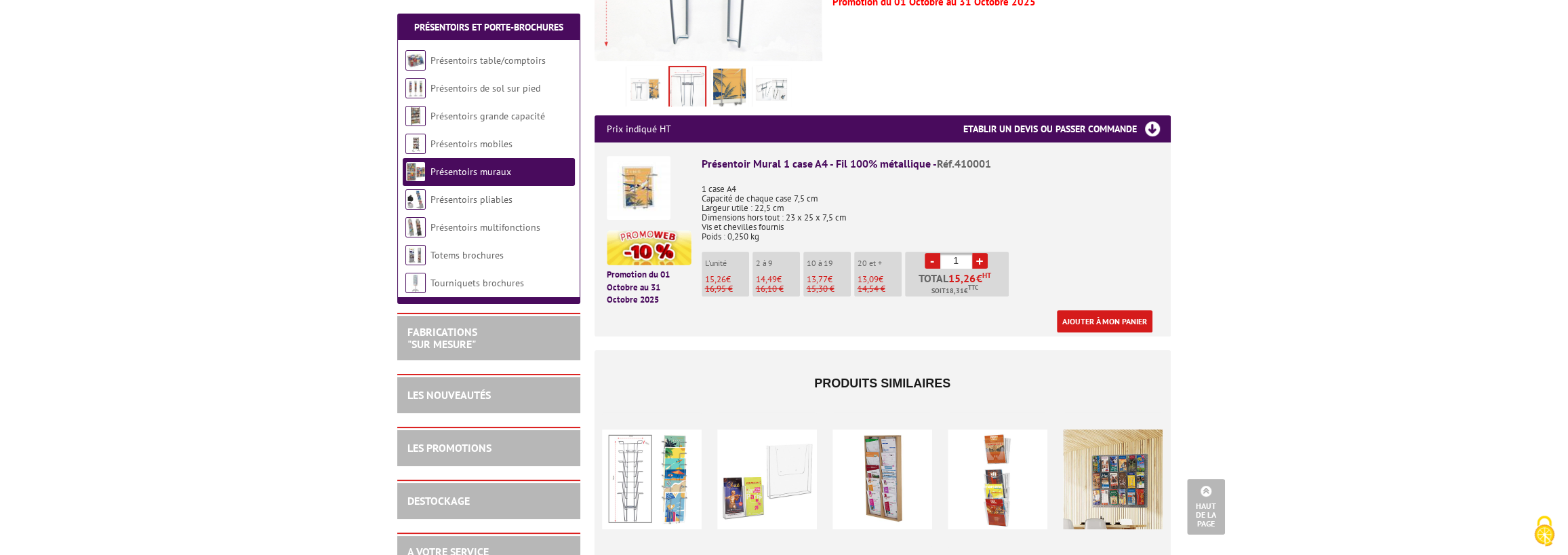
scroll to position [452, 0]
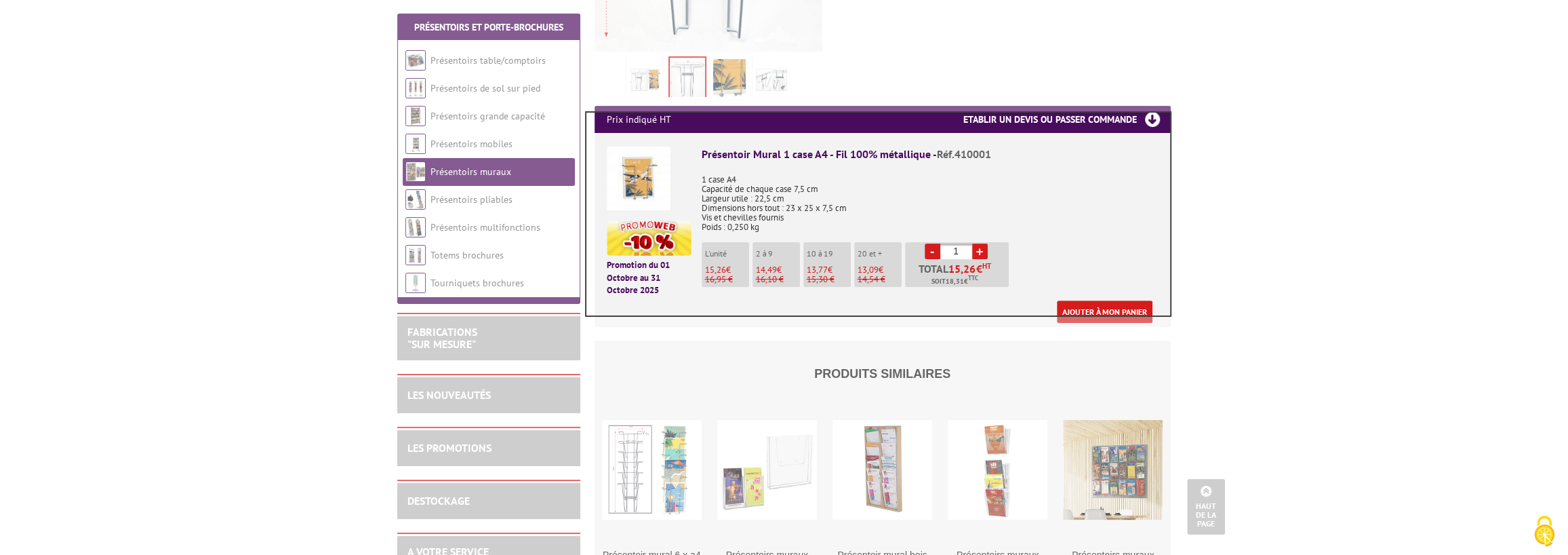
drag, startPoint x: 587, startPoint y: 112, endPoint x: 1180, endPoint y: 315, distance: 626.8
click at [1180, 315] on div at bounding box center [784, 278] width 1568 height 555
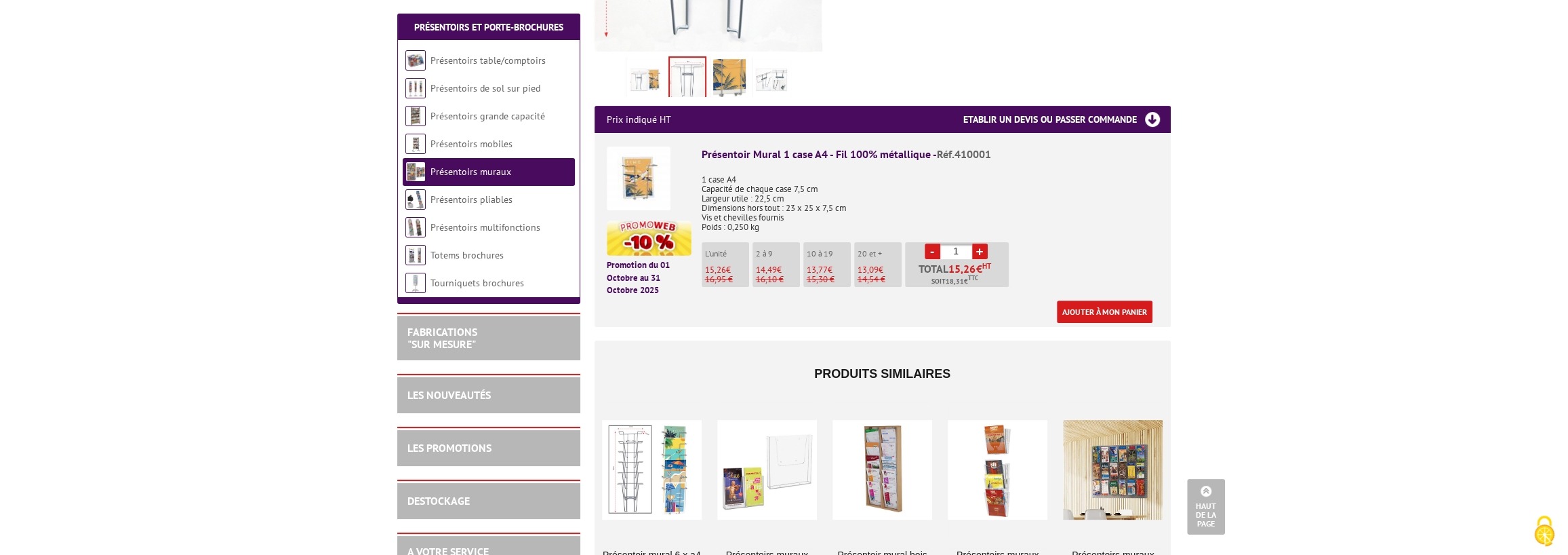
click at [630, 146] on img at bounding box center [638, 178] width 63 height 63
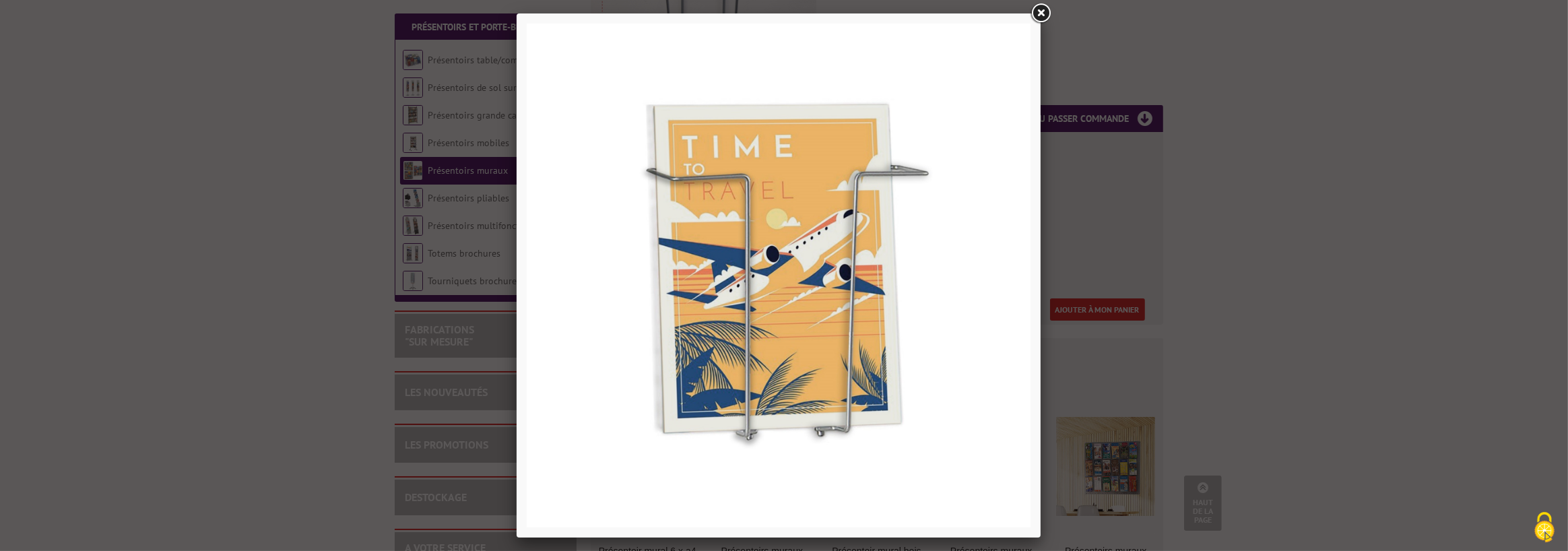
click at [1045, 14] on link at bounding box center [1041, 13] width 24 height 24
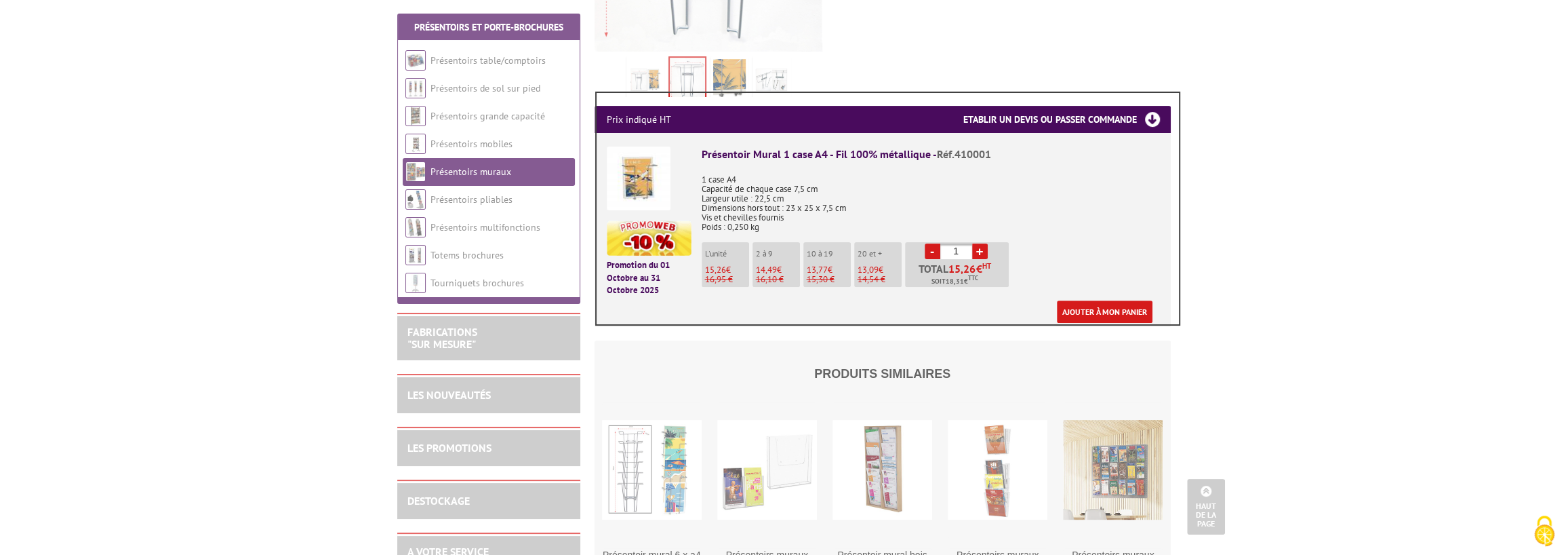
drag, startPoint x: 597, startPoint y: 93, endPoint x: 1189, endPoint y: 325, distance: 635.8
click at [1189, 325] on div at bounding box center [784, 278] width 1568 height 555
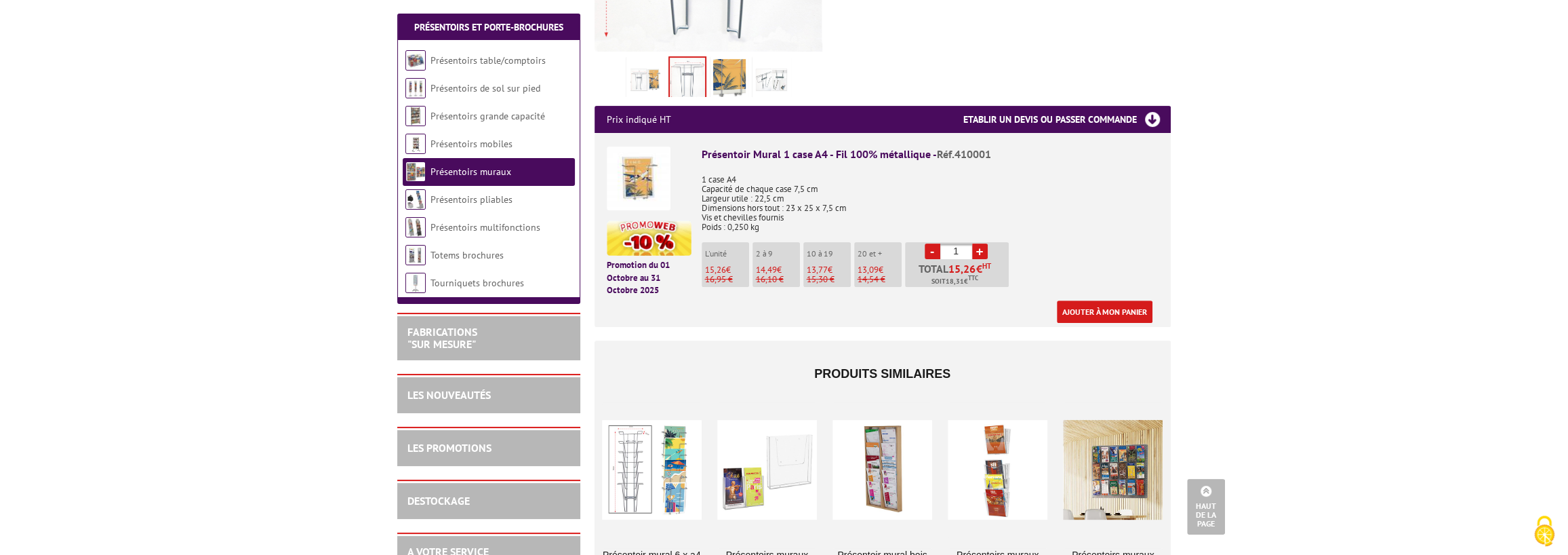
click at [1189, 325] on body "Nos équipes sont à votre service du lundi au vendredi de 8h30 à 12h30 et de 13h…" at bounding box center [784, 459] width 1568 height 1823
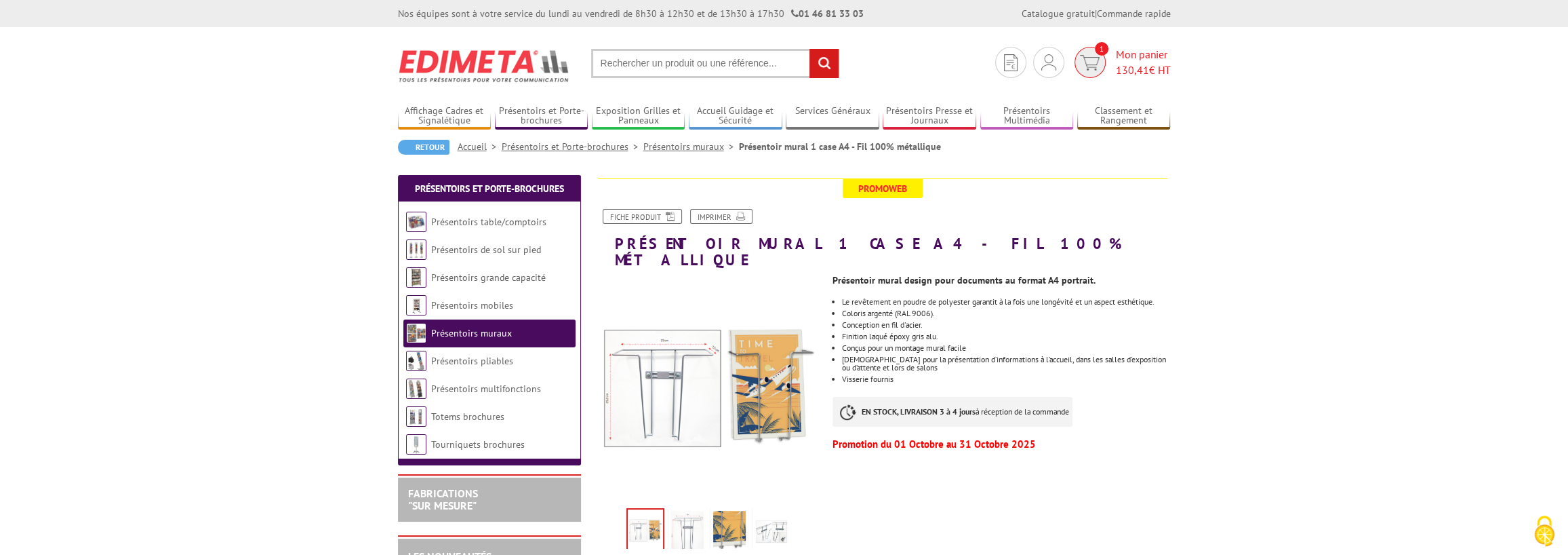
click at [1095, 49] on span "1" at bounding box center [1101, 49] width 14 height 14
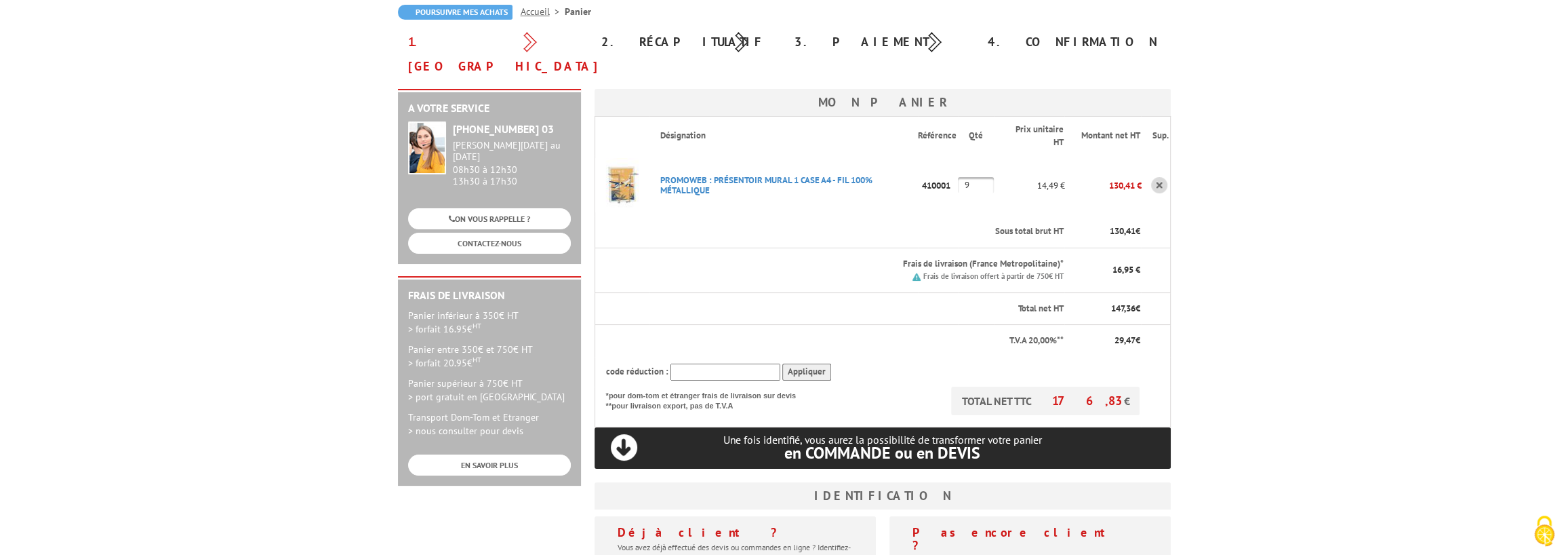
scroll to position [136, 0]
